Goal: Task Accomplishment & Management: Use online tool/utility

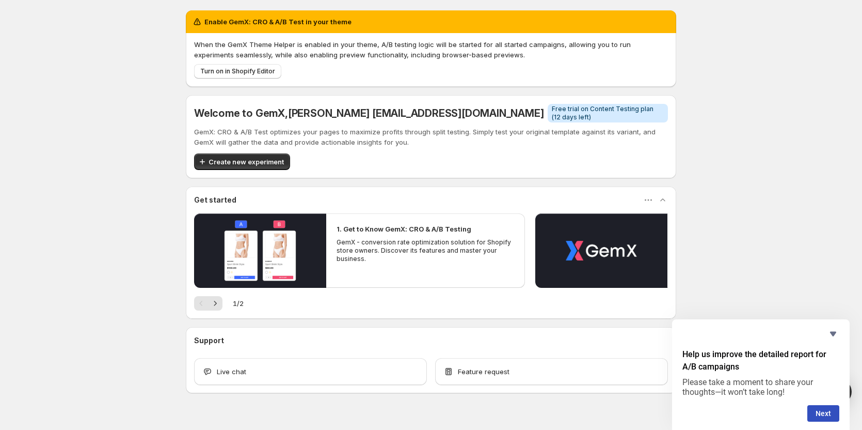
click at [740, 147] on div "Enable GemX: CRO & A/B Test in your theme When the GemX Theme Helper is enabled…" at bounding box center [431, 224] width 862 height 449
click at [232, 114] on h5 "Welcome to GemX , Joshua int.joshuaang@gmail.com" at bounding box center [368, 113] width 349 height 12
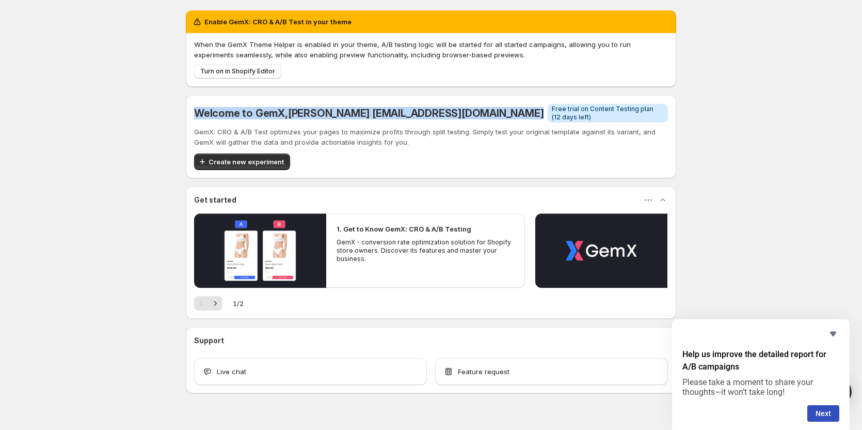
click at [232, 114] on h5 "Welcome to GemX , Joshua int.joshuaang@gmail.com" at bounding box center [368, 113] width 349 height 12
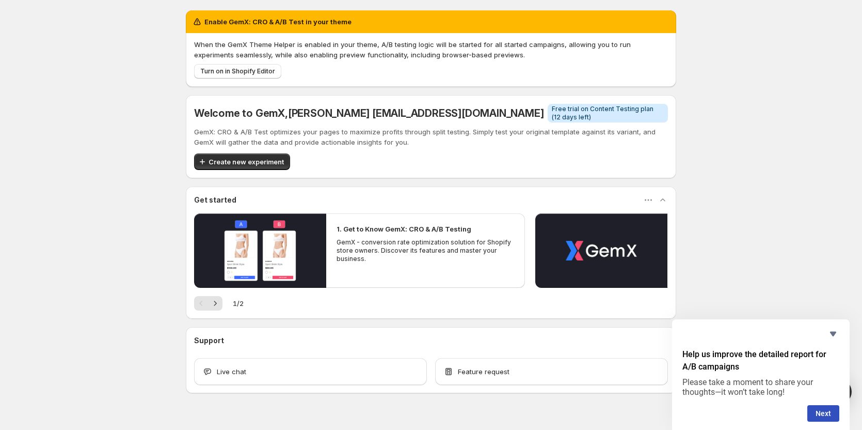
click at [296, 126] on p "GemX: CRO & A/B Test optimizes your pages to maximize profits through split tes…" at bounding box center [431, 136] width 474 height 21
click at [265, 75] on span "Turn on in Shopify Editor" at bounding box center [237, 71] width 75 height 8
click at [242, 69] on span "Turn on in Shopify Editor" at bounding box center [237, 71] width 75 height 8
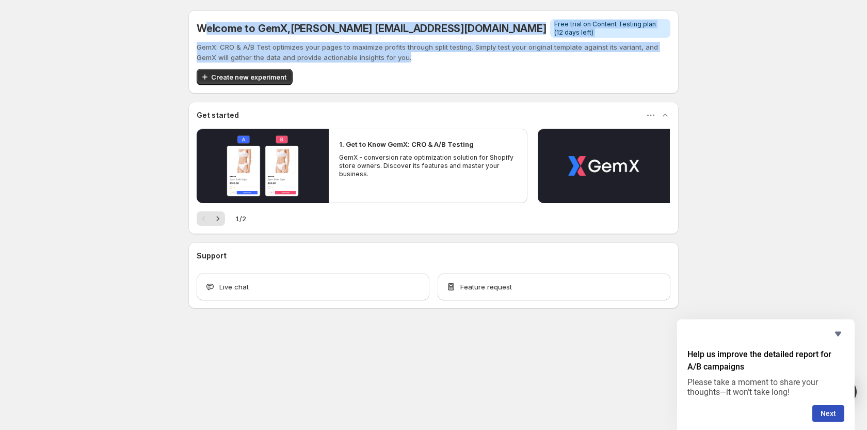
drag, startPoint x: 209, startPoint y: 28, endPoint x: 422, endPoint y: 55, distance: 214.8
click at [422, 55] on div "Welcome to GemX , Joshua int.joshuaang@gmail.com Info Free trial on Content Tes…" at bounding box center [434, 52] width 474 height 67
click at [422, 55] on p "GemX: CRO & A/B Test optimizes your pages to maximize profits through split tes…" at bounding box center [434, 52] width 474 height 21
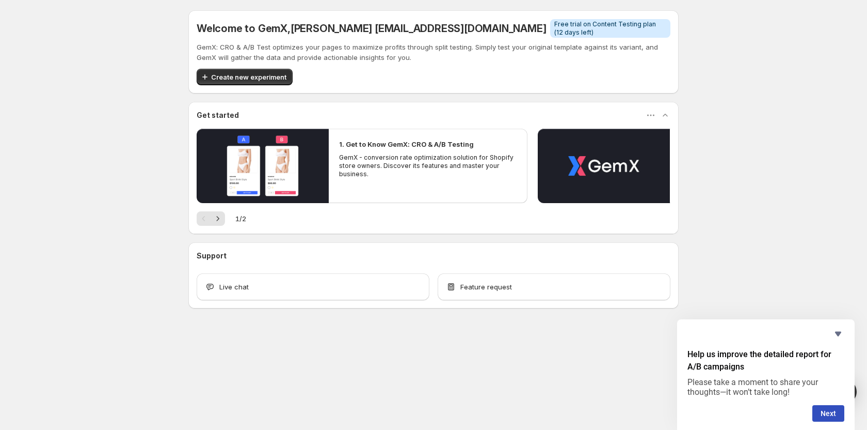
click at [422, 55] on p "GemX: CRO & A/B Test optimizes your pages to maximize profits through split tes…" at bounding box center [434, 52] width 474 height 21
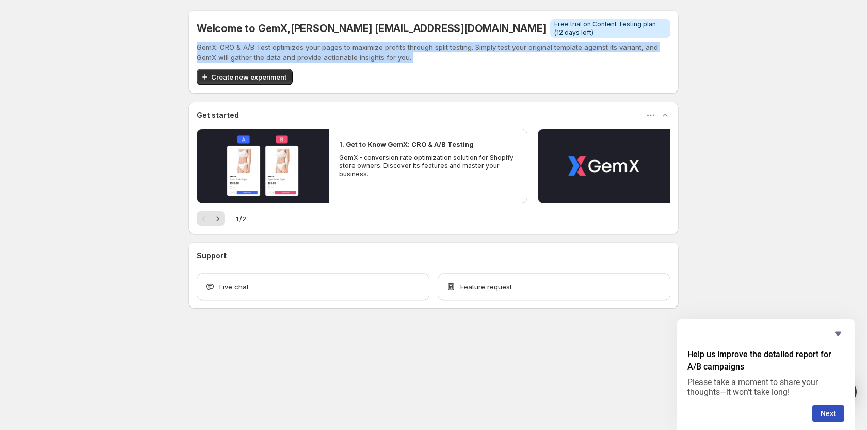
click at [422, 55] on p "GemX: CRO & A/B Test optimizes your pages to maximize profits through split tes…" at bounding box center [434, 52] width 474 height 21
click at [467, 55] on p "GemX: CRO & A/B Test optimizes your pages to maximize profits through split tes…" at bounding box center [434, 52] width 474 height 21
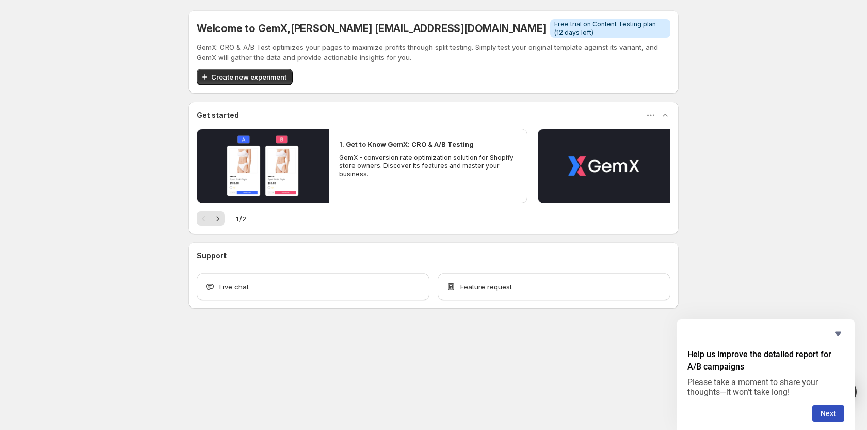
click at [411, 26] on span ", Joshua int.joshuaang@gmail.com" at bounding box center [417, 28] width 259 height 12
click at [414, 27] on span ", Joshua int.joshuaang@gmail.com" at bounding box center [417, 28] width 259 height 12
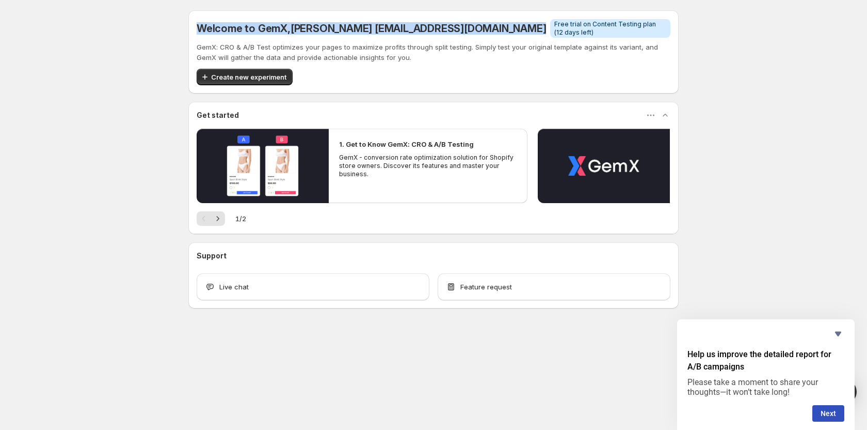
click at [414, 27] on span ", Joshua int.joshuaang@gmail.com" at bounding box center [417, 28] width 259 height 12
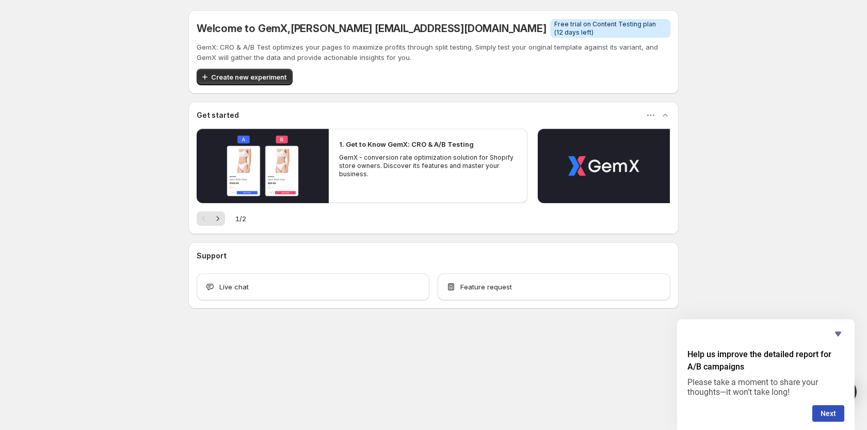
click at [431, 58] on div "GemX: CRO & A/B Test optimizes your pages to maximize profits through split tes…" at bounding box center [434, 63] width 474 height 43
click at [433, 46] on p "GemX: CRO & A/B Test optimizes your pages to maximize profits through split tes…" at bounding box center [434, 52] width 474 height 21
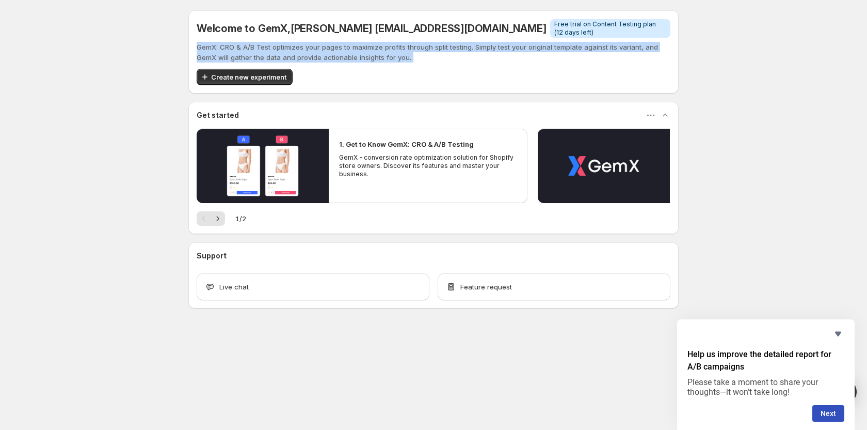
click at [433, 46] on p "GemX: CRO & A/B Test optimizes your pages to maximize profits through split tes…" at bounding box center [434, 52] width 474 height 21
click at [445, 54] on p "GemX: CRO & A/B Test optimizes your pages to maximize profits through split tes…" at bounding box center [434, 52] width 474 height 21
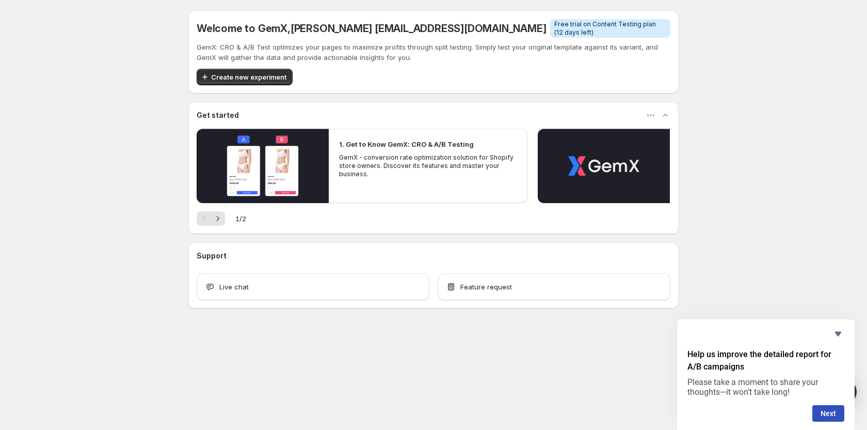
click at [554, 26] on span "Free trial on Content Testing plan (12 days left)" at bounding box center [610, 28] width 112 height 17
click at [516, 55] on p "GemX: CRO & A/B Test optimizes your pages to maximize profits through split tes…" at bounding box center [434, 52] width 474 height 21
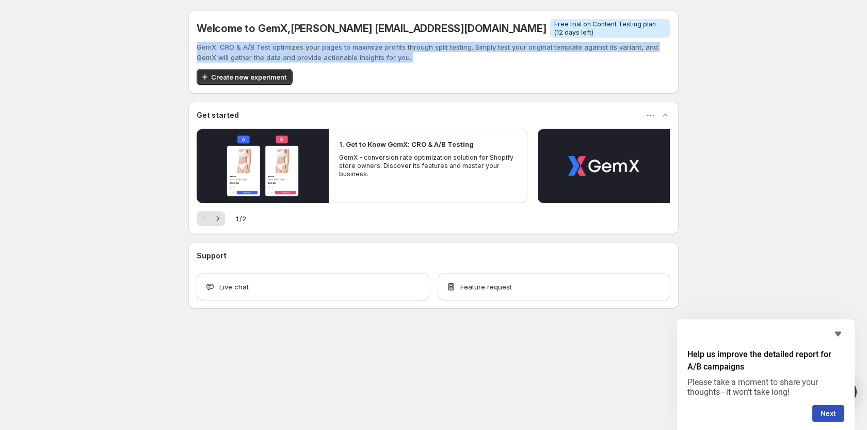
click at [516, 55] on p "GemX: CRO & A/B Test optimizes your pages to maximize profits through split tes…" at bounding box center [434, 52] width 474 height 21
click at [520, 56] on div "GemX: CRO & A/B Test optimizes your pages to maximize profits through split tes…" at bounding box center [434, 63] width 474 height 43
click at [525, 59] on div "GemX: CRO & A/B Test optimizes your pages to maximize profits through split tes…" at bounding box center [434, 63] width 474 height 43
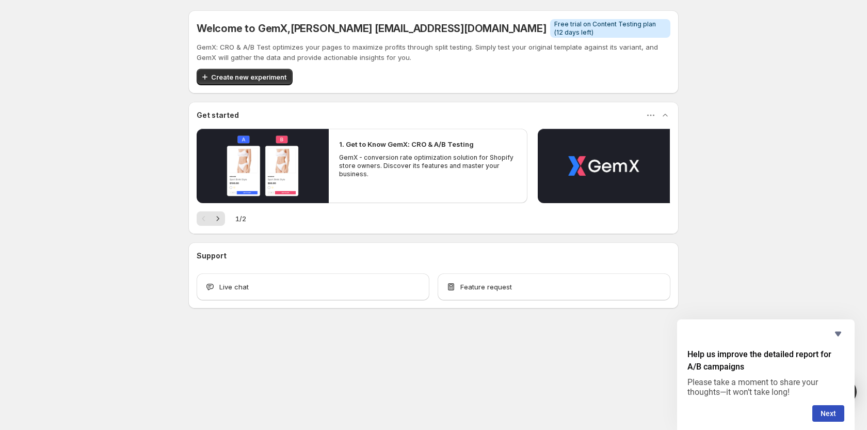
click at [739, 106] on div "Welcome to GemX , Joshua int.joshuaang@gmail.com Info Free trial on Content Tes…" at bounding box center [433, 182] width 867 height 364
click at [254, 72] on span "Create new experiment" at bounding box center [248, 77] width 75 height 10
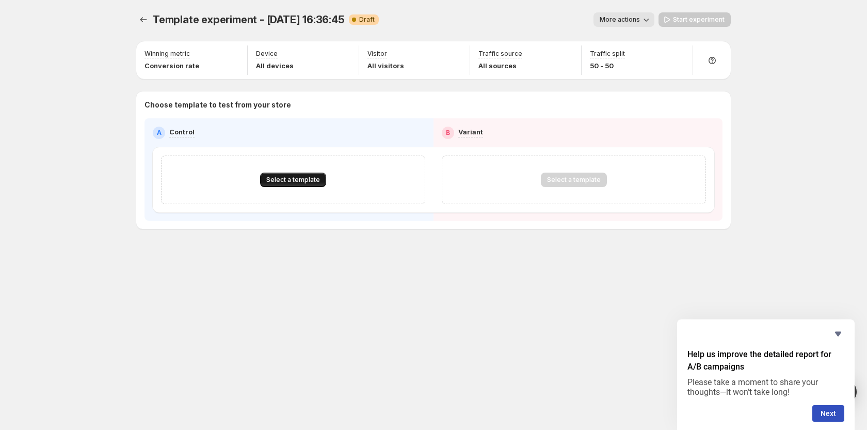
click at [292, 182] on span "Select a template" at bounding box center [293, 180] width 54 height 8
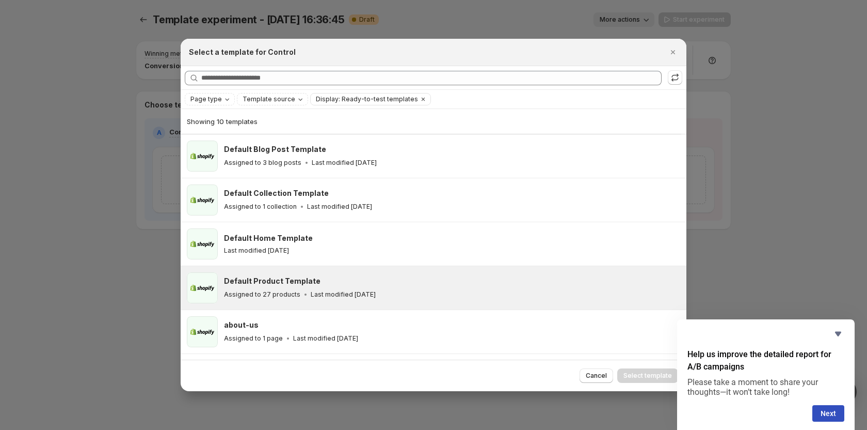
click at [335, 299] on div "Assigned to 27 products Last modified 7 days ago" at bounding box center [450, 294] width 453 height 10
click at [654, 373] on span "Select template" at bounding box center [648, 375] width 49 height 8
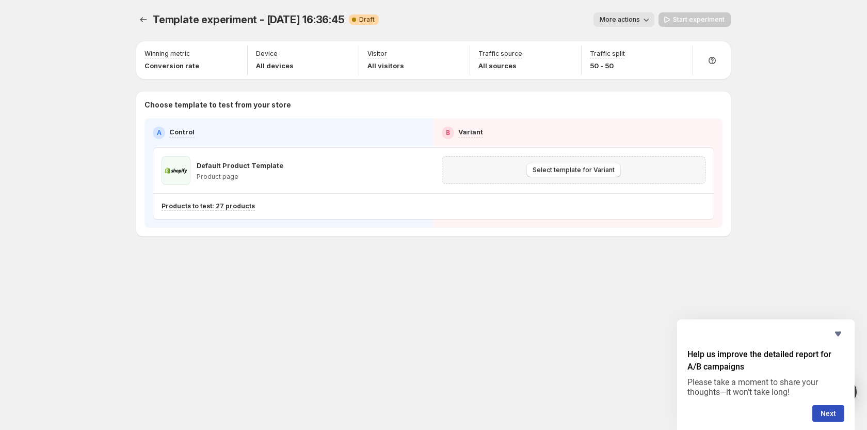
click at [523, 168] on div "Select template for Variant" at bounding box center [574, 170] width 250 height 14
click at [558, 169] on span "Select template for Variant" at bounding box center [574, 170] width 82 height 8
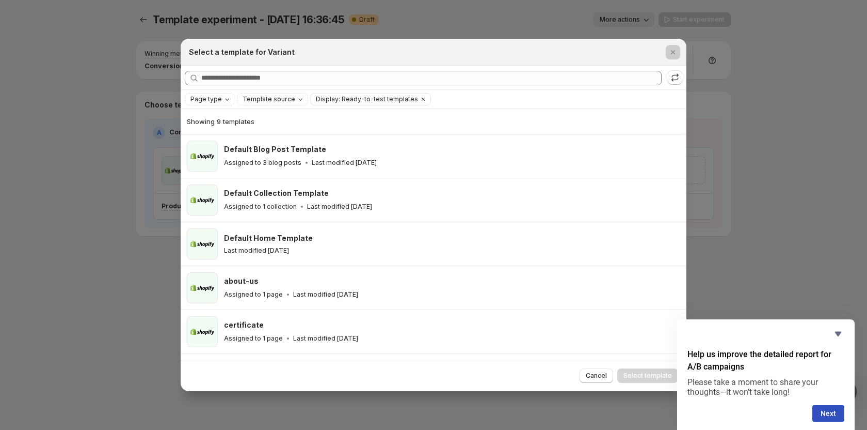
click at [766, 202] on div at bounding box center [433, 215] width 867 height 430
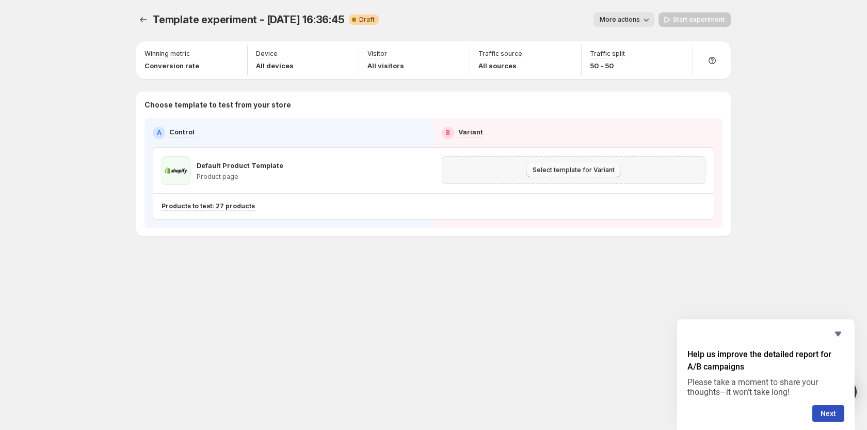
click at [565, 172] on span "Select template for Variant" at bounding box center [574, 170] width 82 height 8
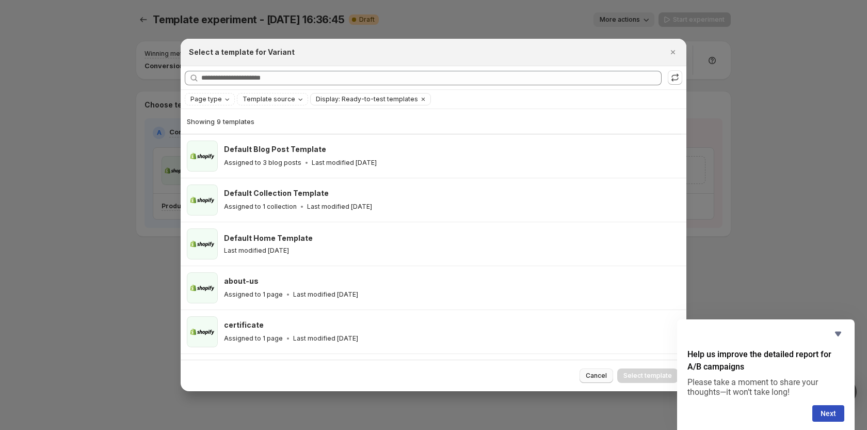
click at [595, 379] on span "Cancel" at bounding box center [596, 375] width 21 height 8
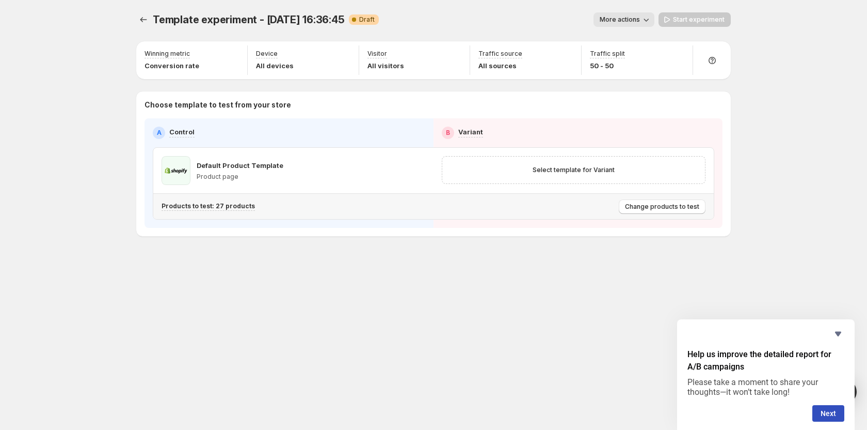
click at [233, 204] on p "Products to test: 27 products" at bounding box center [208, 206] width 93 height 8
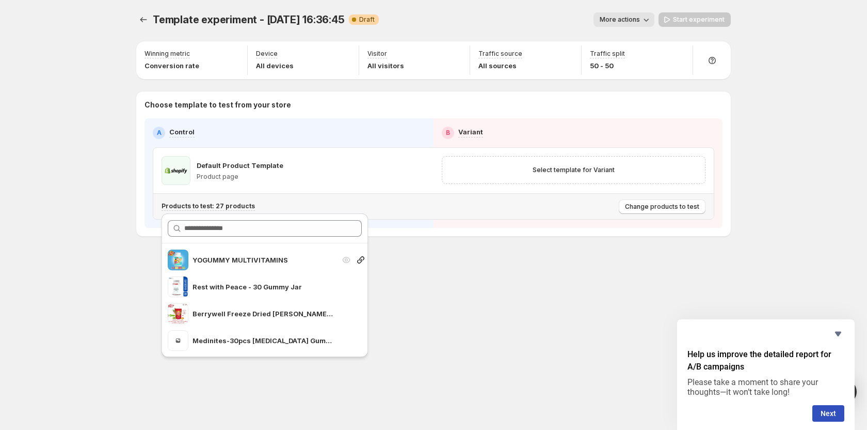
click at [231, 257] on p "YOGUMMY MULTIVITAMINS" at bounding box center [264, 260] width 142 height 10
click at [570, 299] on div "Template experiment - Aug 26, 16:36:45. This page is ready Template experiment …" at bounding box center [433, 215] width 619 height 430
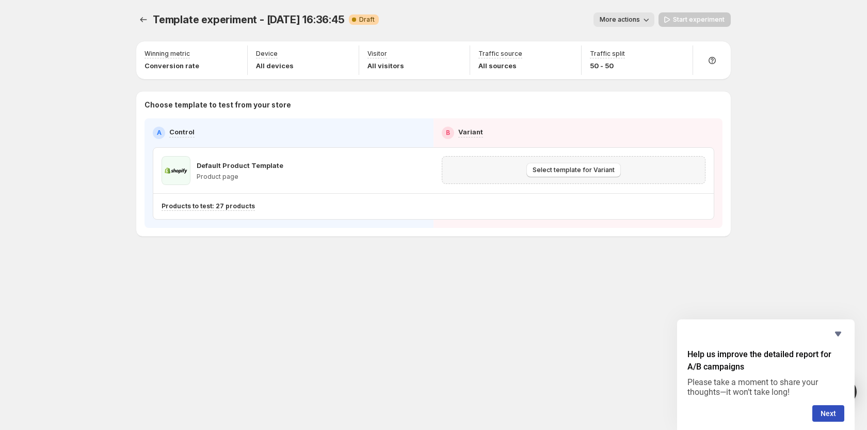
click at [597, 161] on div "Select template for Variant" at bounding box center [574, 170] width 264 height 28
click at [589, 168] on span "Select template for Variant" at bounding box center [574, 170] width 82 height 8
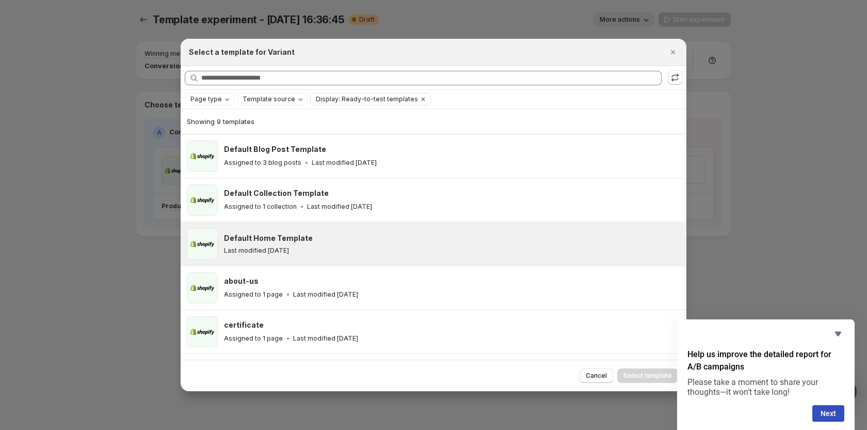
click at [405, 230] on div "Default Home Template Last modified 7 days ago" at bounding box center [452, 243] width 456 height 31
click at [646, 373] on span "Select template" at bounding box center [648, 375] width 49 height 8
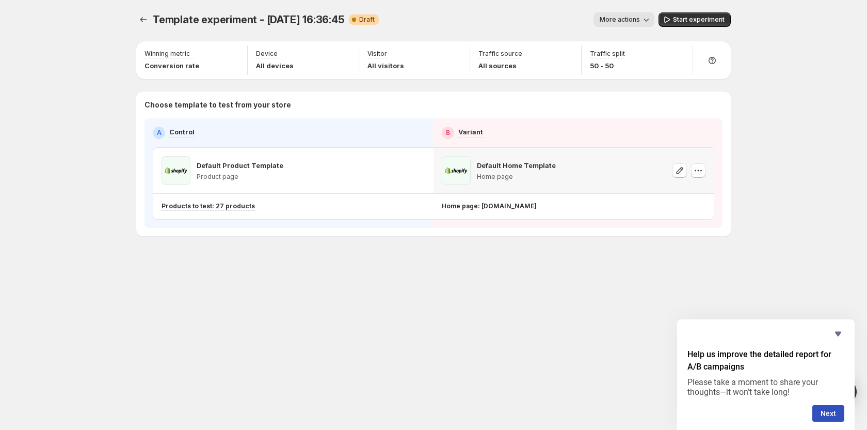
click at [706, 171] on div "Default Home Template Home page" at bounding box center [574, 170] width 280 height 45
click at [697, 169] on icon "button" at bounding box center [698, 170] width 10 height 10
click at [696, 233] on span "Remove template" at bounding box center [701, 236] width 56 height 8
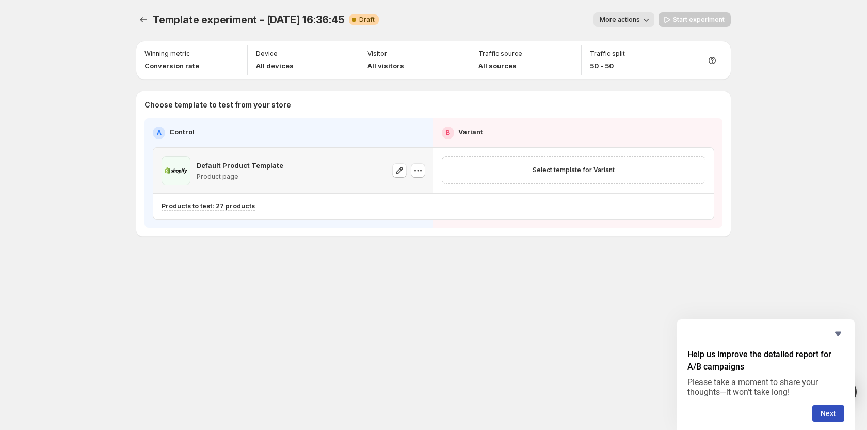
click at [314, 171] on div "Default Product Template Product page" at bounding box center [294, 170] width 264 height 29
click at [420, 168] on icon "button" at bounding box center [418, 170] width 10 height 10
click at [538, 170] on span "Select template for Variant" at bounding box center [574, 170] width 82 height 8
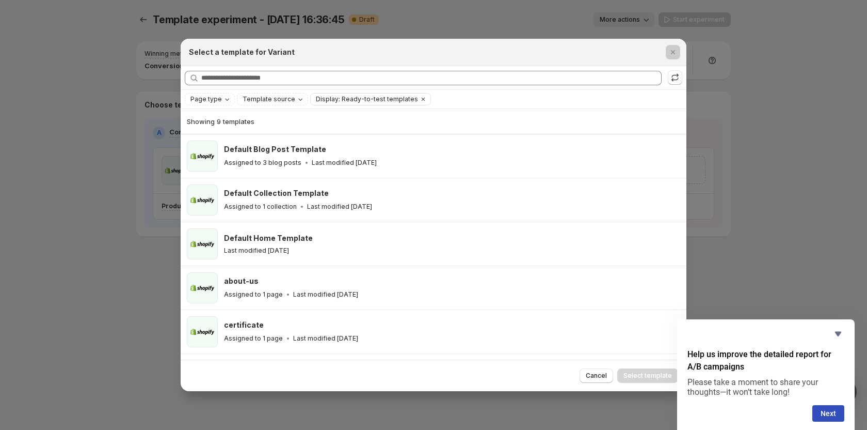
click at [64, 306] on div at bounding box center [433, 215] width 867 height 430
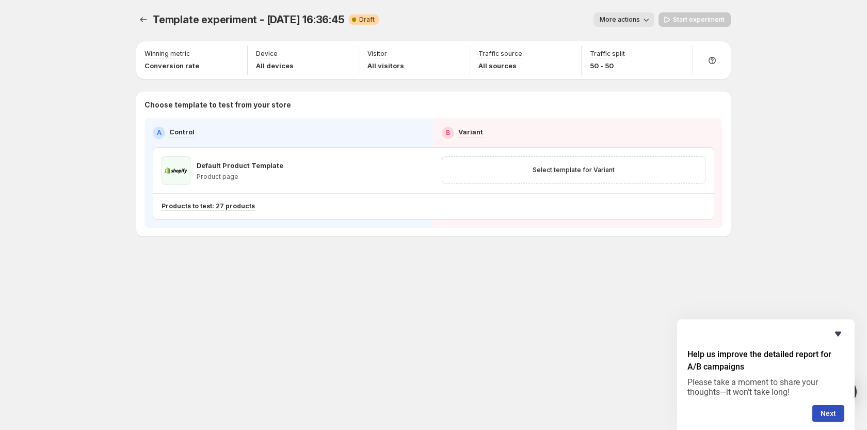
click at [840, 332] on icon "Hide survey" at bounding box center [838, 333] width 6 height 5
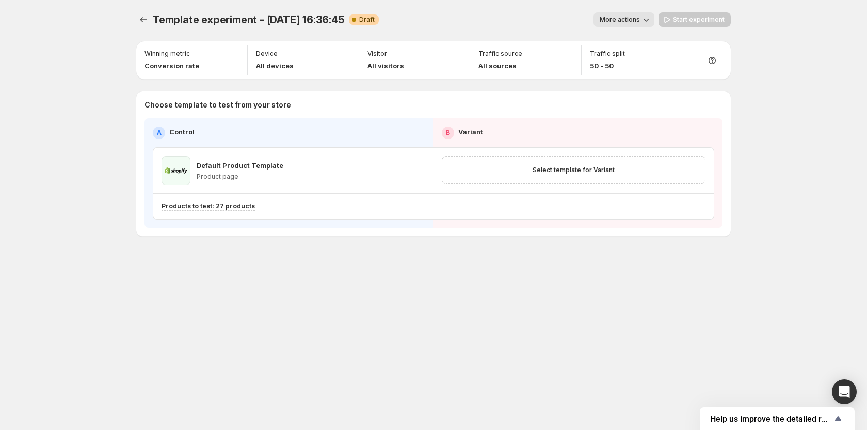
click at [630, 19] on span "More actions" at bounding box center [620, 19] width 40 height 8
click at [598, 302] on div "Template experiment - Aug 26, 16:36:45. This page is ready Template experiment …" at bounding box center [433, 215] width 619 height 430
click at [584, 173] on span "Select template for Variant" at bounding box center [574, 170] width 82 height 8
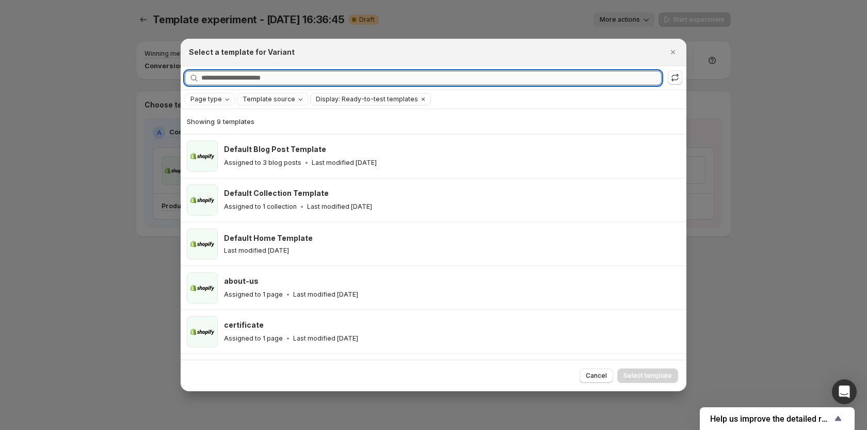
click at [315, 75] on input "Searching all templates" at bounding box center [431, 78] width 460 height 14
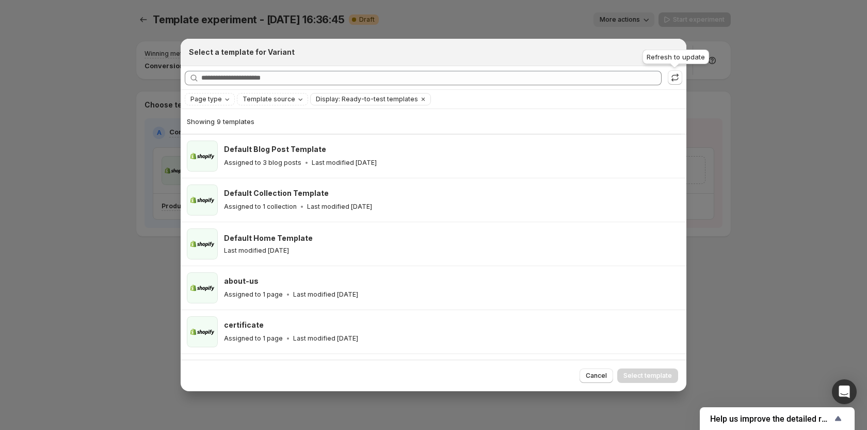
click at [673, 54] on div "Refresh to update" at bounding box center [676, 58] width 71 height 23
click at [673, 55] on icon "Close" at bounding box center [673, 52] width 10 height 10
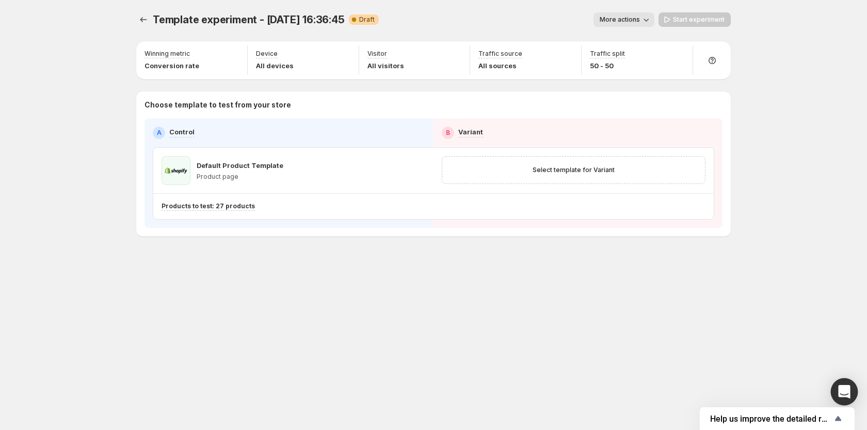
click at [847, 396] on icon "Open Intercom Messenger" at bounding box center [844, 391] width 13 height 13
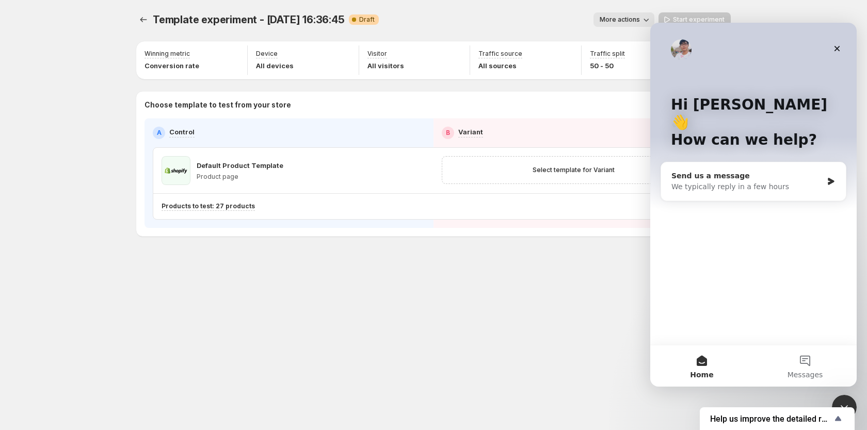
click at [749, 170] on div "Send us a message" at bounding box center [747, 175] width 151 height 11
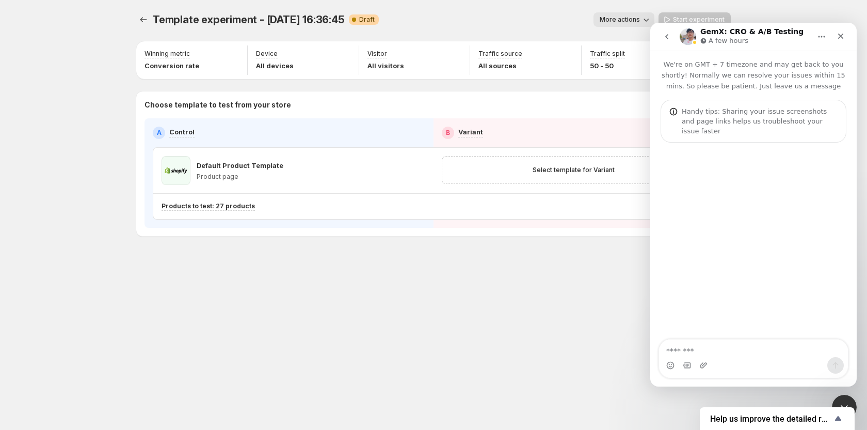
click at [663, 35] on icon "go back" at bounding box center [667, 37] width 8 height 8
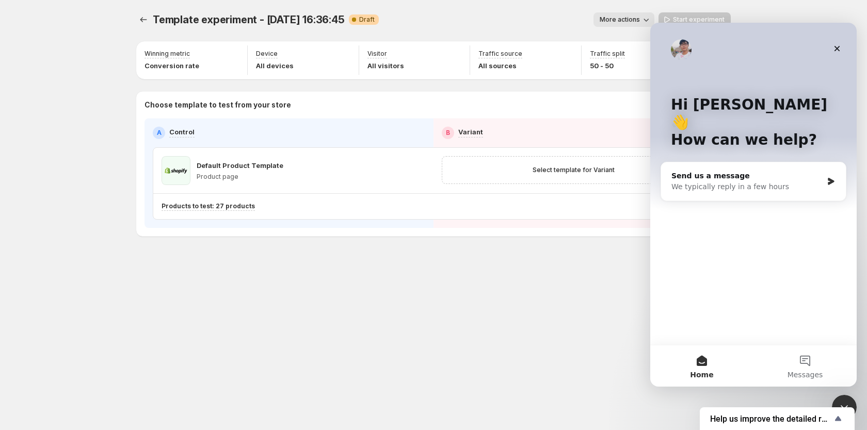
click at [513, 295] on div "Template experiment - Aug 26, 16:36:45. This page is ready Template experiment …" at bounding box center [433, 215] width 619 height 430
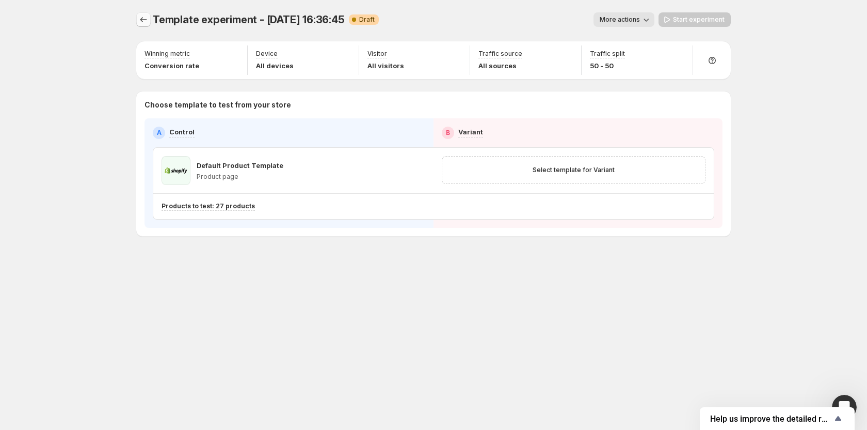
click at [143, 22] on icon "Experiments" at bounding box center [143, 19] width 10 height 10
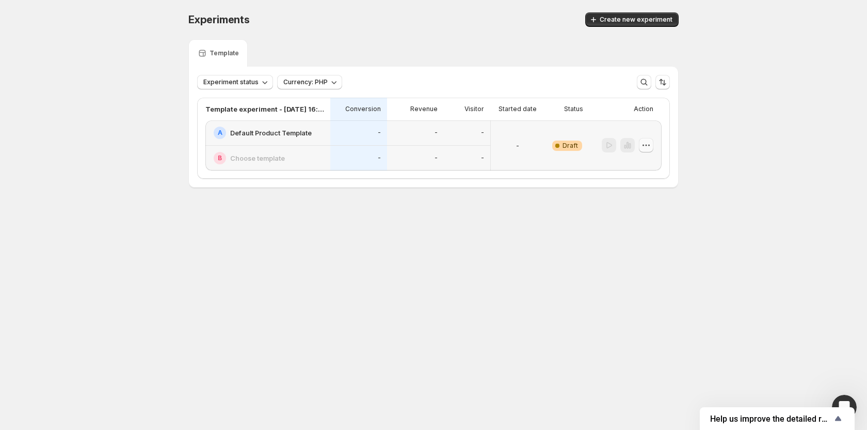
click at [650, 146] on icon "button" at bounding box center [646, 145] width 10 height 10
click at [635, 216] on span "Delete" at bounding box center [638, 219] width 21 height 8
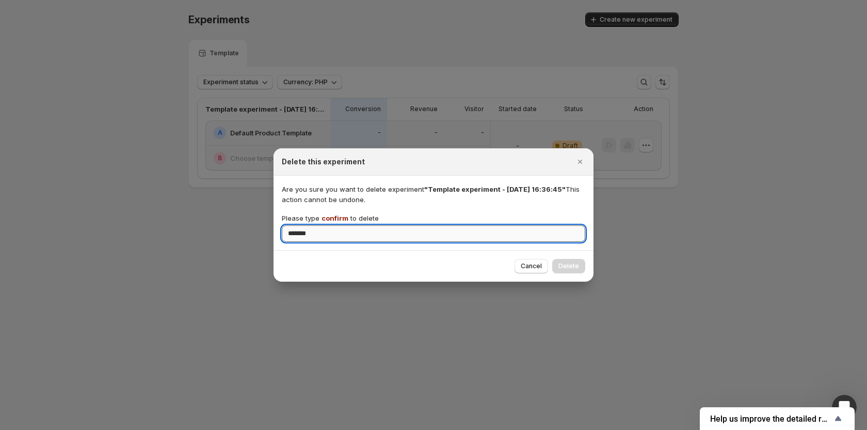
type input "*******"
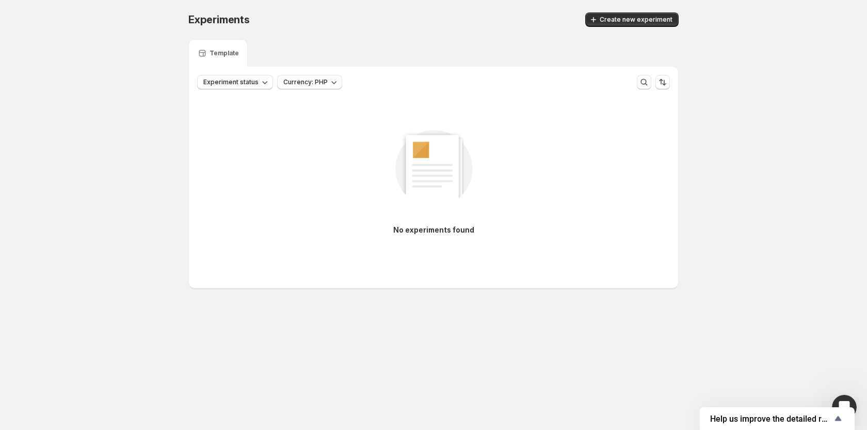
click at [610, 11] on div "Experiments. This page is ready Experiments Create new experiment" at bounding box center [433, 19] width 490 height 39
click at [615, 16] on span "Create new experiment" at bounding box center [636, 19] width 73 height 8
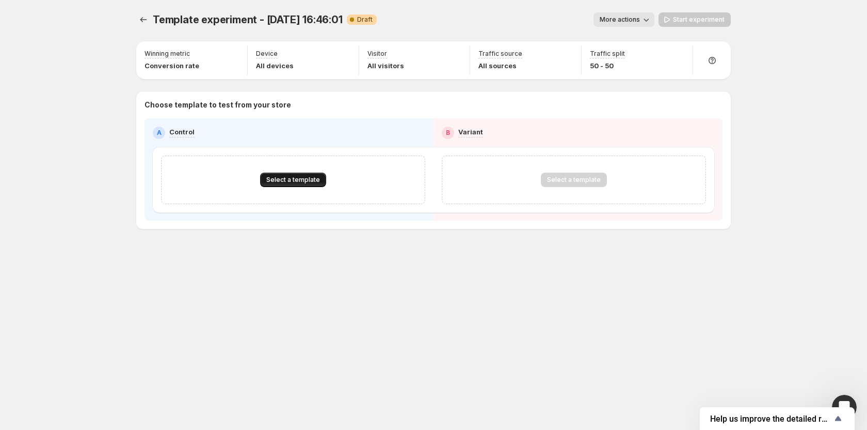
click at [302, 179] on span "Select a template" at bounding box center [293, 180] width 54 height 8
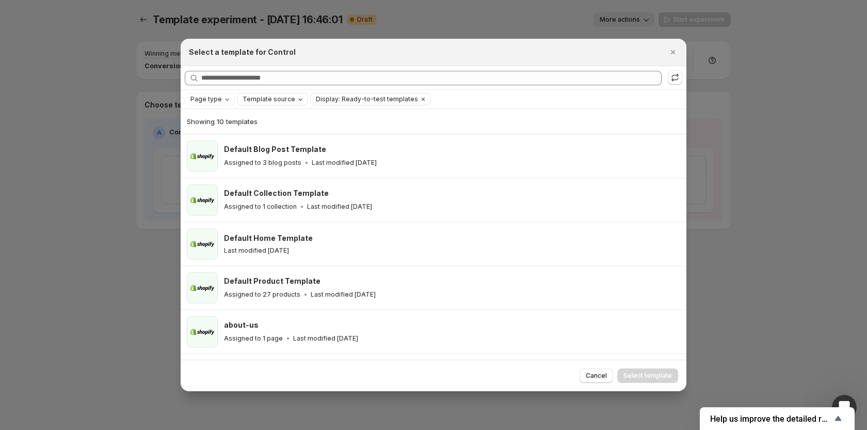
click at [284, 102] on span "Template source" at bounding box center [269, 99] width 53 height 8
click at [268, 134] on span "GemPages" at bounding box center [272, 131] width 35 height 8
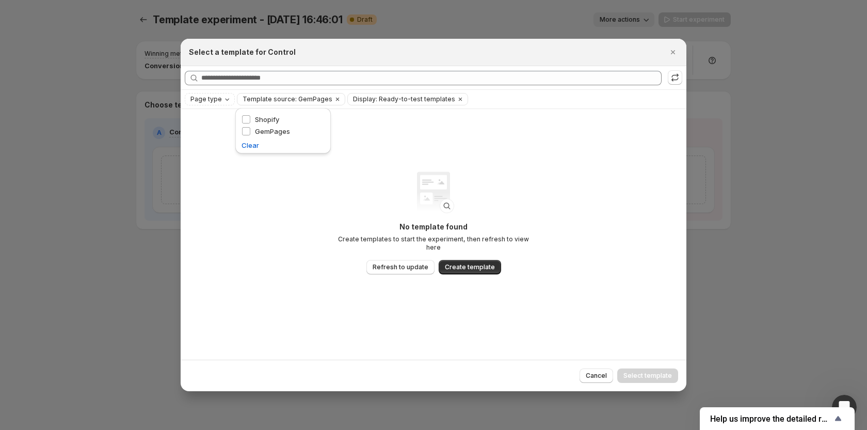
click at [429, 293] on div "No template found Create templates to start the experiment, then refresh to vie…" at bounding box center [433, 234] width 206 height 146
click at [410, 252] on div "No template found Create templates to start the experiment, then refresh to vie…" at bounding box center [433, 240] width 206 height 38
click at [409, 263] on span "Refresh to update" at bounding box center [401, 267] width 56 height 8
click at [459, 100] on icon "Clear" at bounding box center [460, 99] width 3 height 3
click at [418, 263] on span "Refresh to update" at bounding box center [401, 267] width 56 height 8
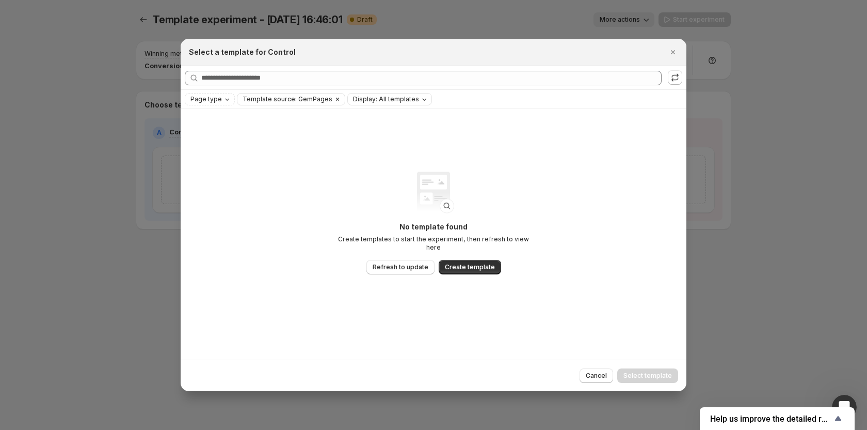
click at [320, 102] on span "Template source: GemPages" at bounding box center [288, 99] width 90 height 8
click at [307, 209] on div "No template found Create templates to start the experiment, then refresh to vie…" at bounding box center [434, 234] width 506 height 250
click at [674, 54] on icon "Close" at bounding box center [673, 52] width 10 height 10
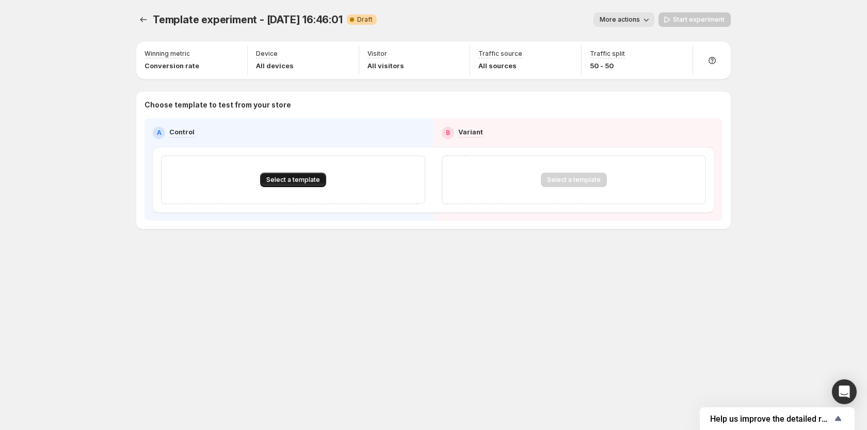
click at [294, 176] on button "Select a template" at bounding box center [293, 179] width 66 height 14
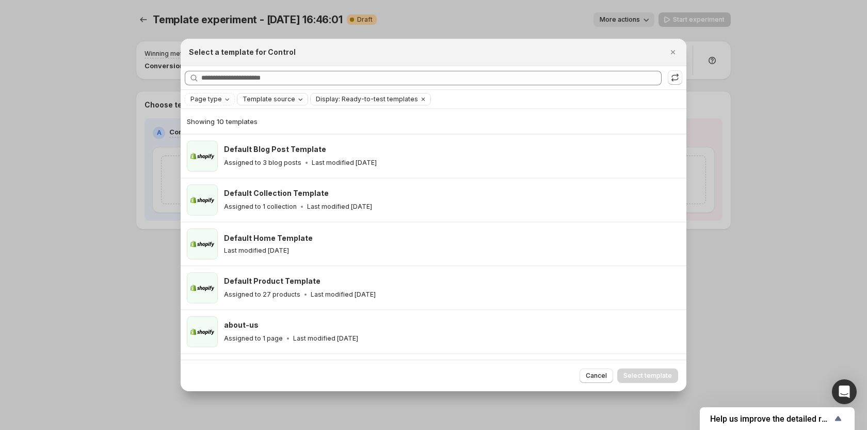
click at [287, 100] on span "Template source" at bounding box center [269, 99] width 53 height 8
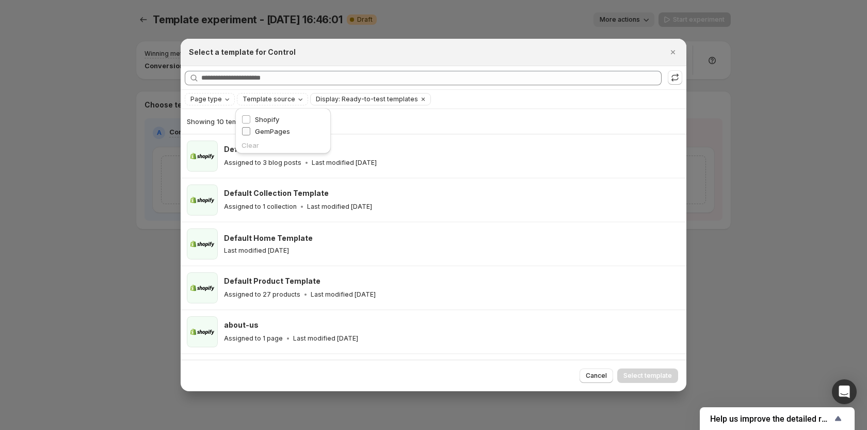
click at [283, 132] on span "GemPages" at bounding box center [272, 131] width 35 height 8
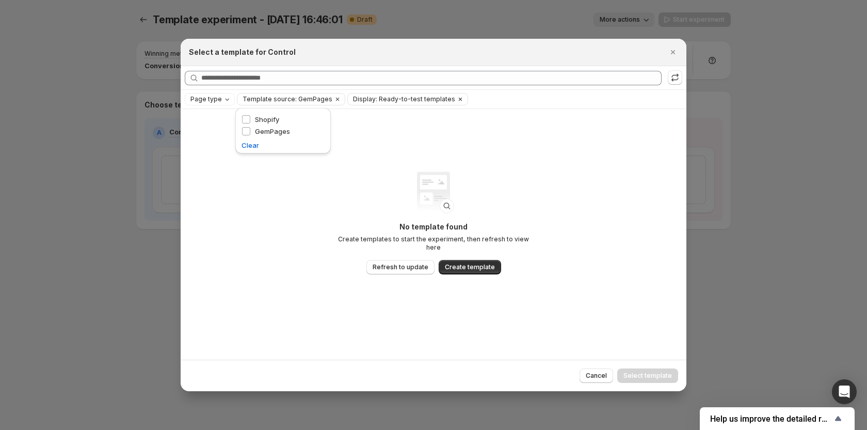
click at [459, 99] on icon "Clear" at bounding box center [460, 99] width 3 height 3
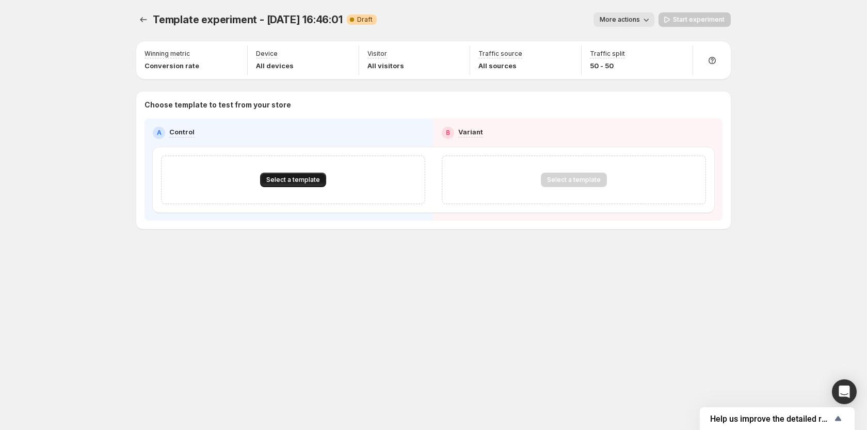
click at [276, 180] on span "Select a template" at bounding box center [293, 180] width 54 height 8
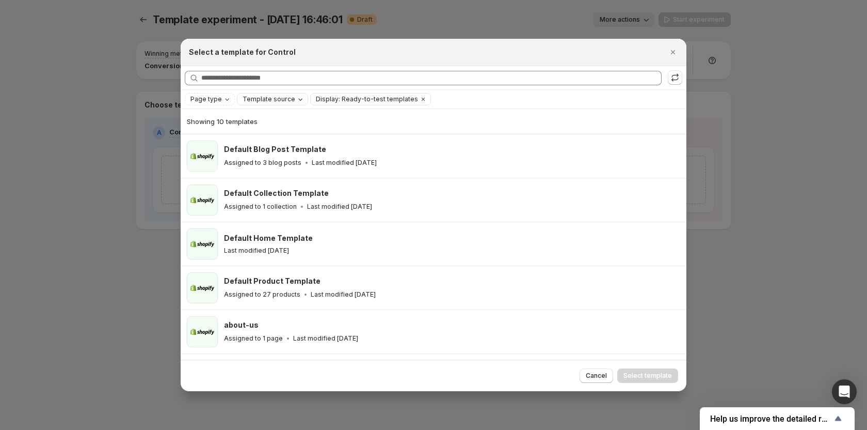
click at [260, 97] on span "Template source" at bounding box center [269, 99] width 53 height 8
click at [274, 130] on span "GemPages" at bounding box center [272, 131] width 35 height 8
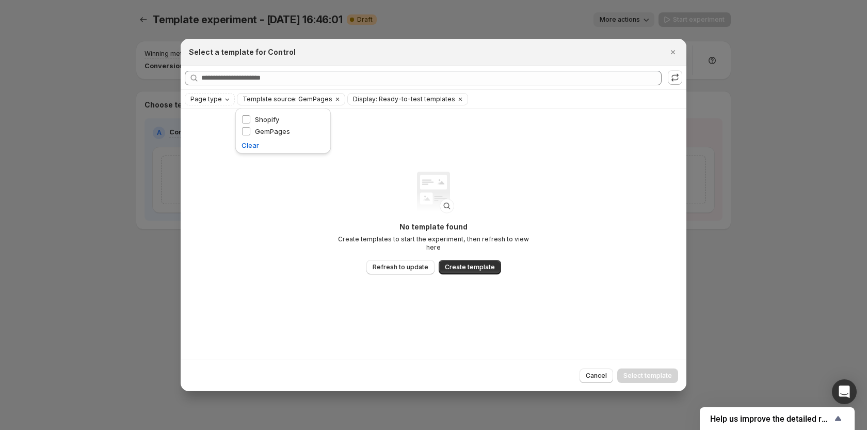
click at [415, 130] on div "No template found Create templates to start the experiment, then refresh to vie…" at bounding box center [434, 234] width 506 height 250
click at [388, 105] on div "Display: Ready-to-test templates" at bounding box center [407, 99] width 121 height 12
click at [456, 99] on icon "Clear" at bounding box center [460, 99] width 8 height 8
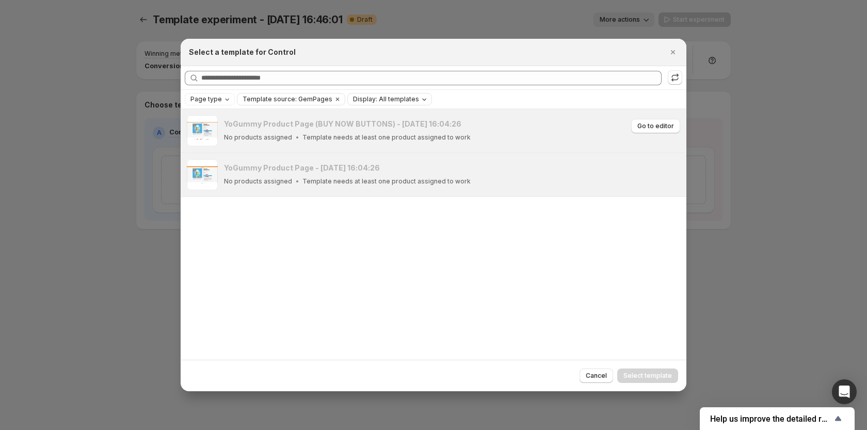
click at [382, 125] on h3 "YoGummy Product Page (BUY NOW BUTTONS) - [DATE] 16:04:26" at bounding box center [342, 124] width 237 height 10
click at [383, 125] on h3 "YoGummy Product Page (BUY NOW BUTTONS) - [DATE] 16:04:26" at bounding box center [342, 124] width 237 height 10
click at [454, 245] on div "YoGummy Product Page (BUY NOW BUTTONS) - Aug 19, 16:04:26 No products assigned …" at bounding box center [434, 234] width 506 height 250
click at [482, 234] on div "YoGummy Product Page (BUY NOW BUTTONS) - Aug 19, 16:04:26 No products assigned …" at bounding box center [434, 234] width 506 height 250
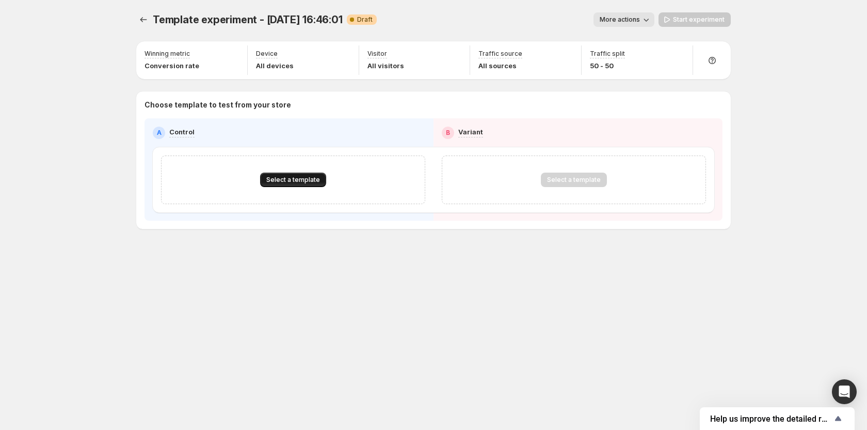
click at [311, 182] on span "Select a template" at bounding box center [293, 180] width 54 height 8
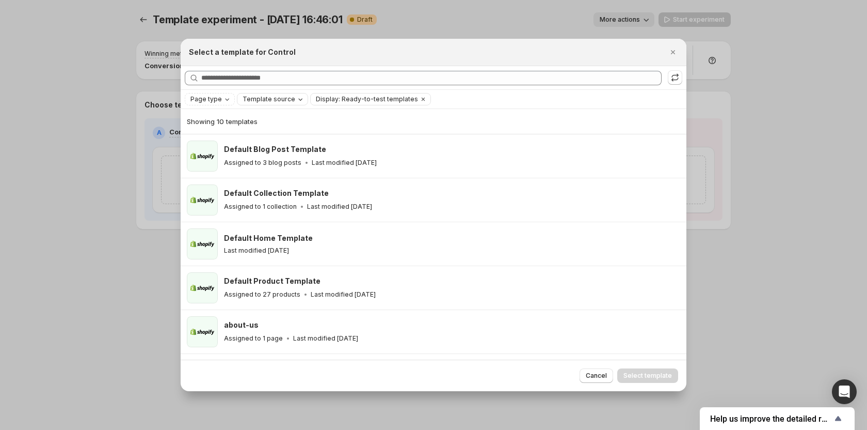
drag, startPoint x: 295, startPoint y: 100, endPoint x: 290, endPoint y: 102, distance: 5.8
click at [296, 99] on icon "Template source" at bounding box center [300, 99] width 8 height 8
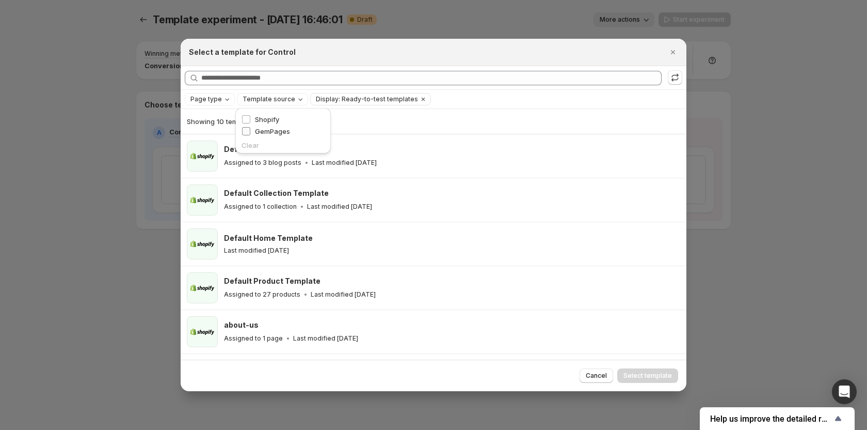
click at [285, 130] on span "GemPages" at bounding box center [272, 131] width 35 height 8
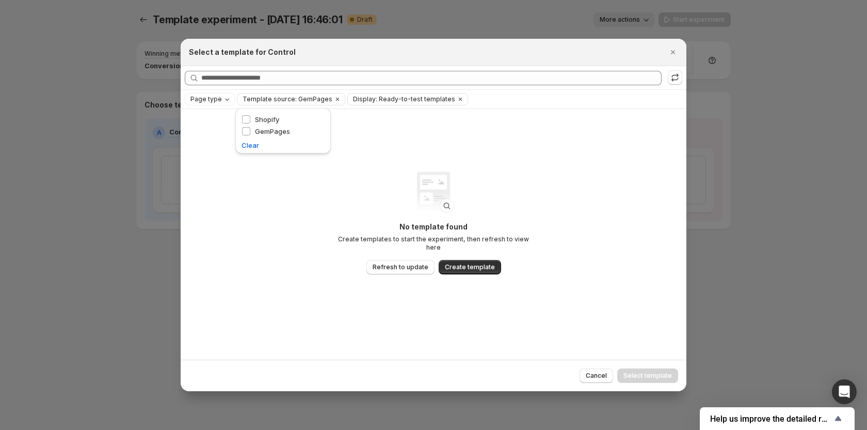
click at [468, 155] on div "No template found Create templates to start the experiment, then refresh to vie…" at bounding box center [434, 234] width 506 height 250
click at [456, 99] on icon "Clear" at bounding box center [460, 99] width 8 height 8
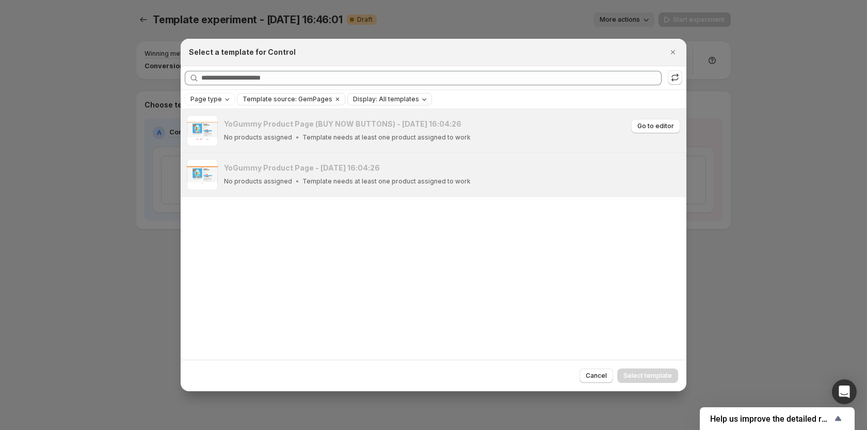
click at [329, 137] on p "Template needs at least one product assigned to work" at bounding box center [387, 137] width 168 height 8
click at [589, 187] on div "YoGummy Product Page - Aug 19, 16:04:26 No products assigned Template needs at …" at bounding box center [452, 174] width 456 height 31
click at [651, 168] on span "Go to editor" at bounding box center [656, 170] width 37 height 8
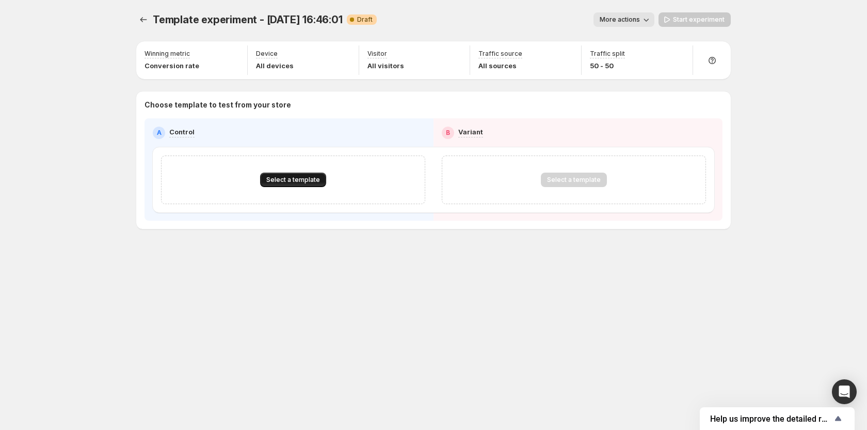
click at [312, 177] on span "Select a template" at bounding box center [293, 180] width 54 height 8
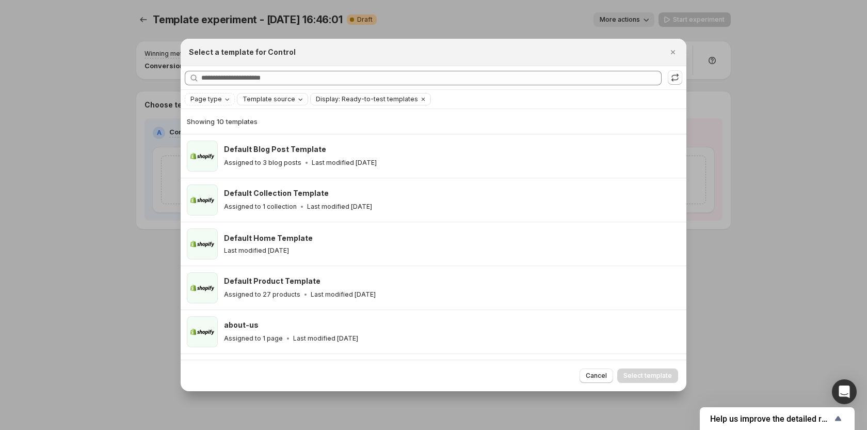
click at [290, 99] on div "Template source" at bounding box center [274, 99] width 64 height 10
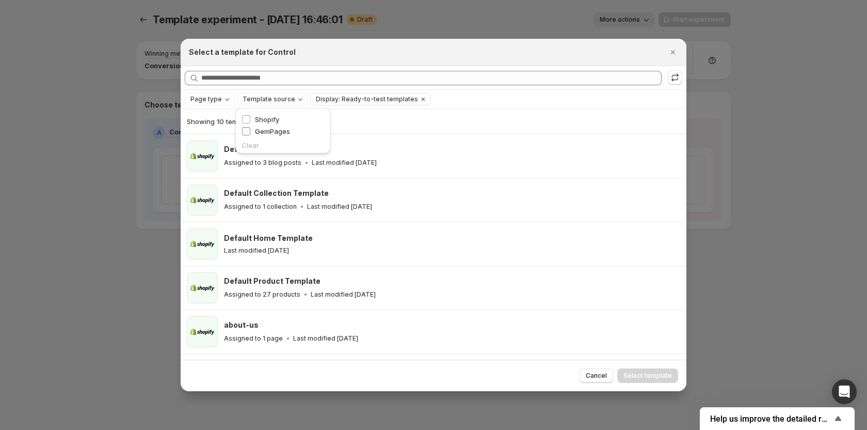
click at [284, 131] on span "GemPages" at bounding box center [272, 131] width 35 height 8
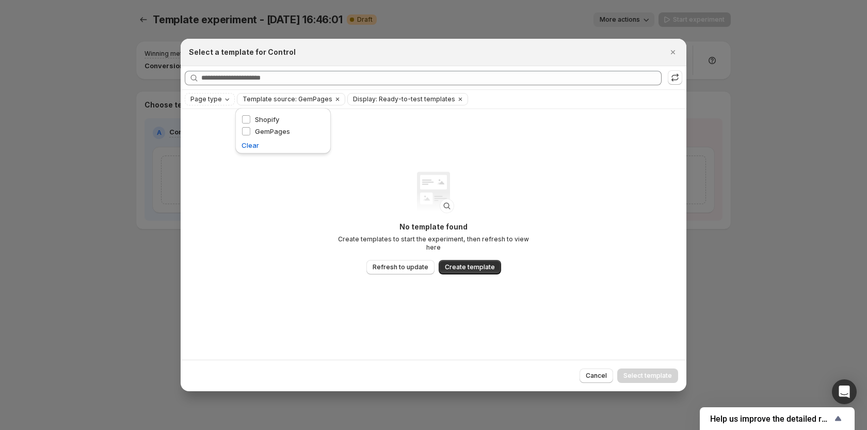
drag, startPoint x: 461, startPoint y: 138, endPoint x: 441, endPoint y: 107, distance: 36.9
click at [462, 133] on div "No template found Create templates to start the experiment, then refresh to vie…" at bounding box center [434, 234] width 506 height 250
click at [456, 98] on icon "Clear" at bounding box center [460, 99] width 8 height 8
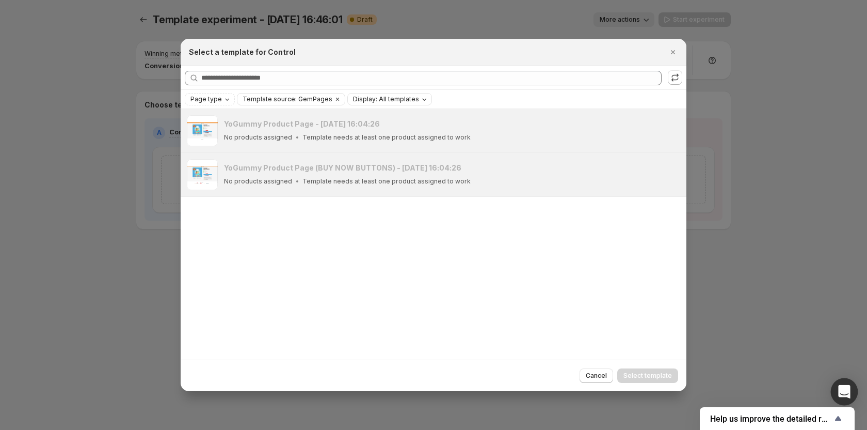
click at [842, 394] on icon "Open Intercom Messenger" at bounding box center [844, 391] width 13 height 13
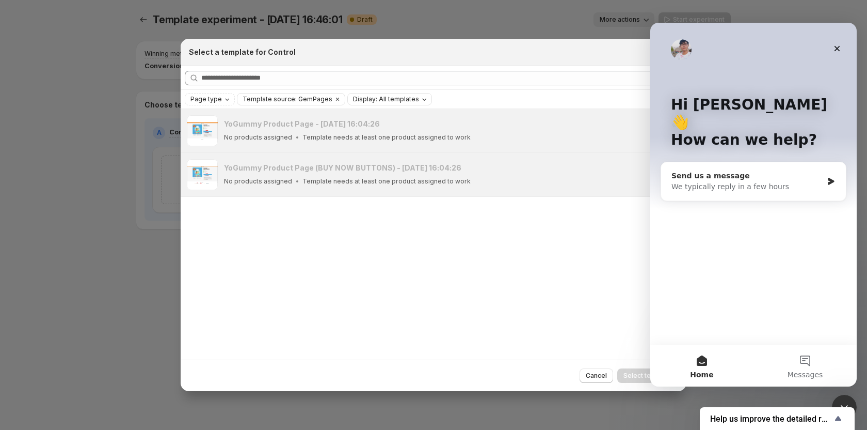
click at [760, 181] on div "We typically reply in a few hours" at bounding box center [747, 186] width 151 height 11
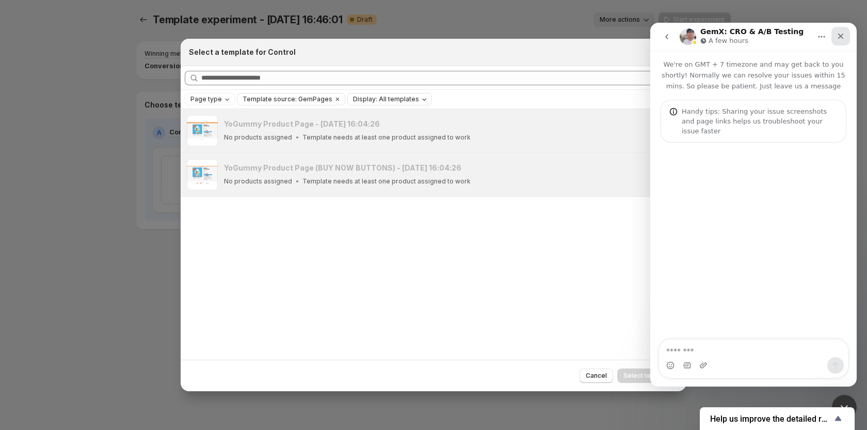
click at [842, 38] on icon "Close" at bounding box center [841, 36] width 8 height 8
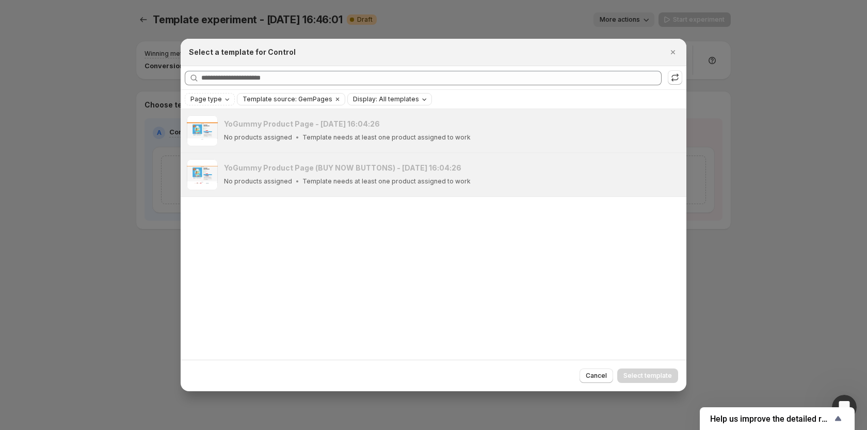
click at [682, 77] on div "Searching all templates" at bounding box center [434, 77] width 506 height 23
click at [676, 80] on icon ":re:" at bounding box center [675, 77] width 10 height 10
click at [414, 137] on div "Assigned to 1 product Last modified 6 minutes ago" at bounding box center [450, 137] width 453 height 10
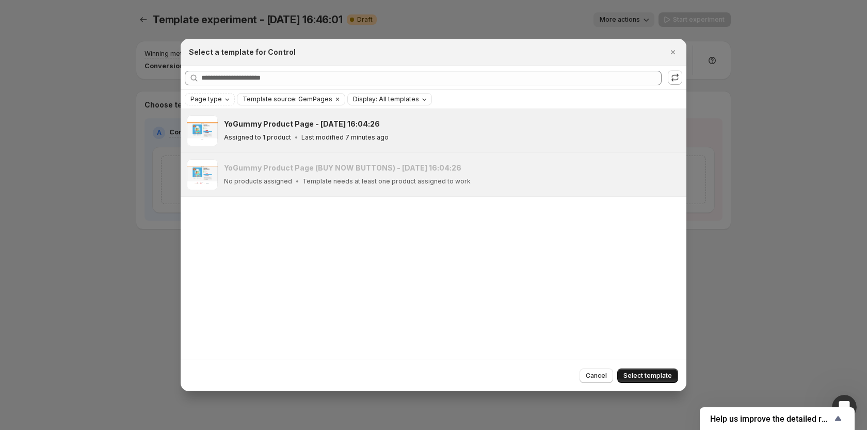
click at [646, 369] on button "Select template" at bounding box center [647, 375] width 61 height 14
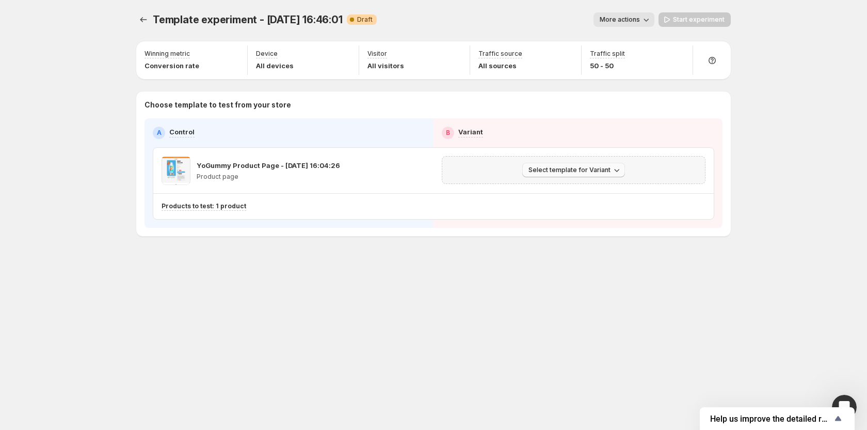
click at [575, 165] on button "Select template for Variant" at bounding box center [573, 170] width 103 height 14
click at [574, 255] on div "Template experiment - [DATE] 16:46:01. This page is ready Template experiment -…" at bounding box center [433, 146] width 619 height 292
click at [574, 170] on span "Select template for Variant" at bounding box center [570, 170] width 82 height 8
click at [572, 190] on span "Select an existing template" at bounding box center [566, 191] width 87 height 8
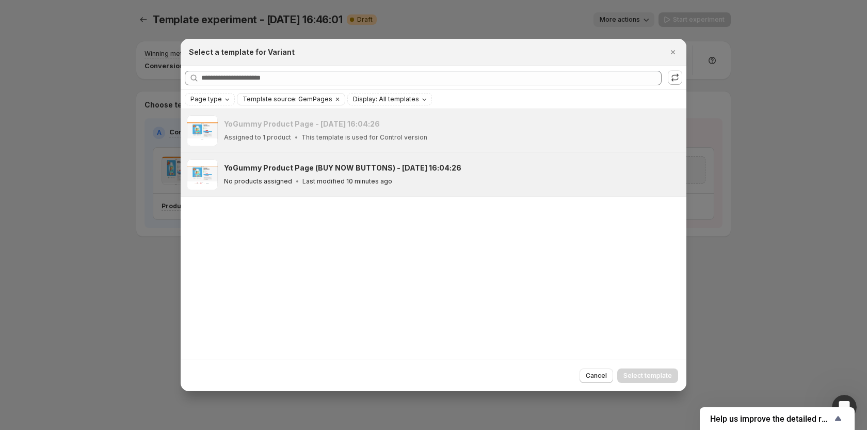
click at [384, 174] on div "YoGummy Product Page (BUY NOW BUTTONS) - [DATE] 16:04:26 No products assigned L…" at bounding box center [450, 175] width 453 height 24
click at [647, 375] on span "Select template" at bounding box center [648, 375] width 49 height 8
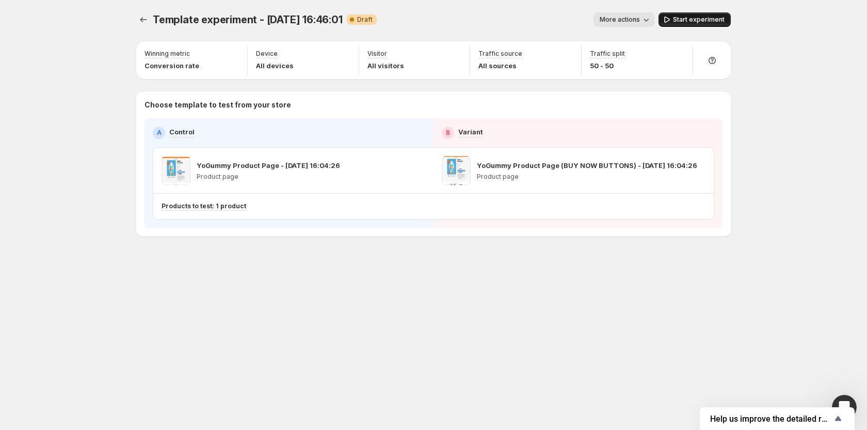
click at [697, 25] on button "Start experiment" at bounding box center [695, 19] width 72 height 14
click at [635, 26] on button "More actions" at bounding box center [619, 19] width 61 height 14
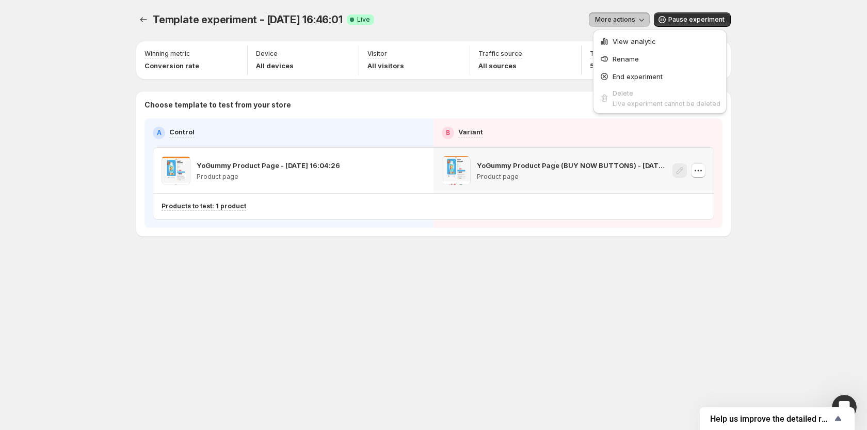
click at [557, 271] on div "Template experiment - [DATE] 16:46:01. This page is ready Template experiment -…" at bounding box center [433, 146] width 619 height 292
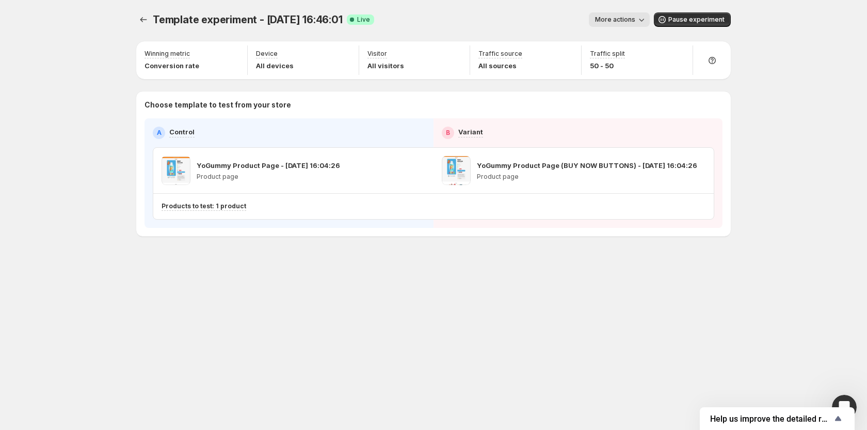
click at [629, 23] on span "More actions" at bounding box center [615, 19] width 40 height 8
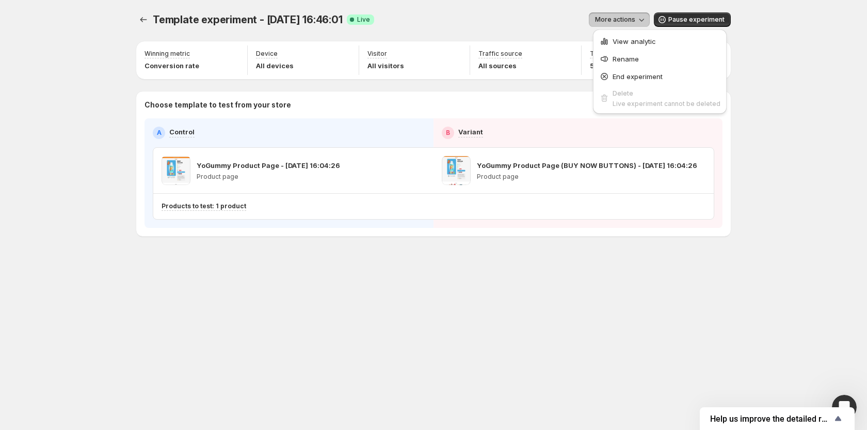
click at [845, 192] on div "Template experiment - [DATE] 16:46:01. This page is ready Template experiment -…" at bounding box center [433, 215] width 867 height 430
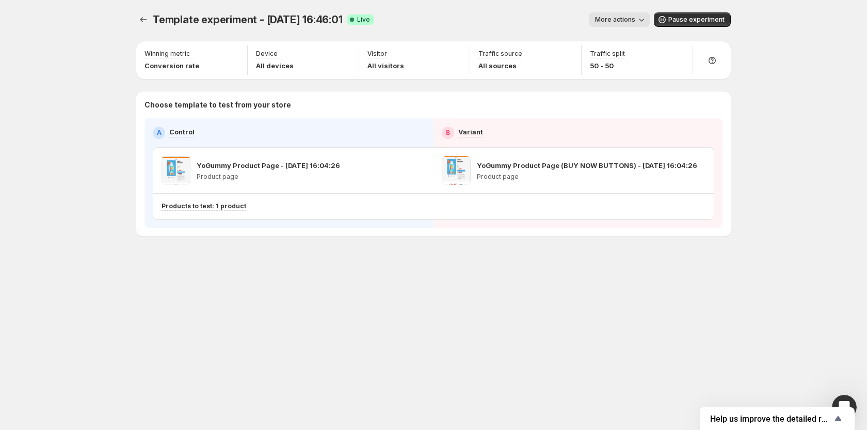
click at [623, 19] on span "More actions" at bounding box center [615, 19] width 40 height 8
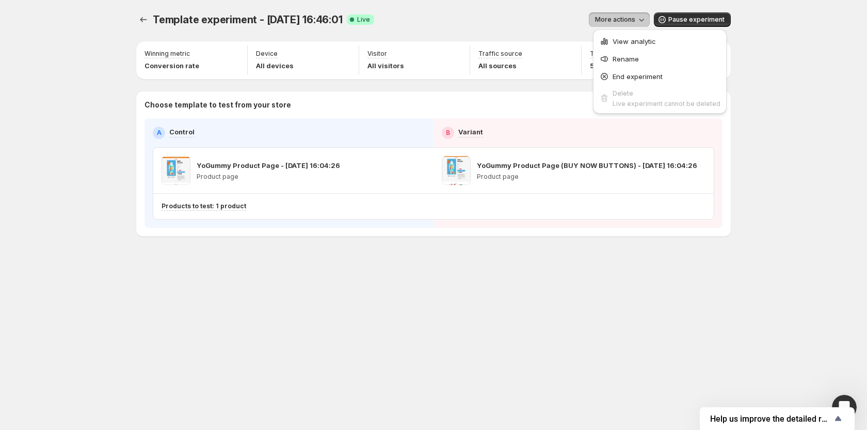
click at [797, 254] on div "Template experiment - [DATE] 16:46:01. This page is ready Template experiment -…" at bounding box center [433, 215] width 867 height 430
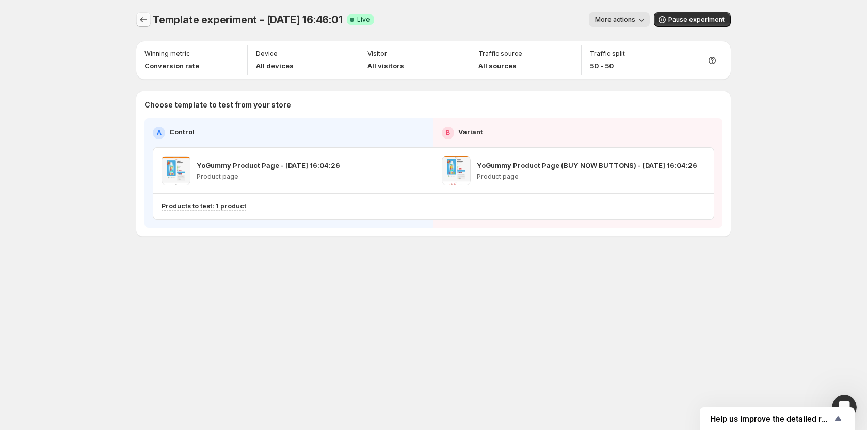
click at [144, 17] on icon "Experiments" at bounding box center [143, 19] width 10 height 10
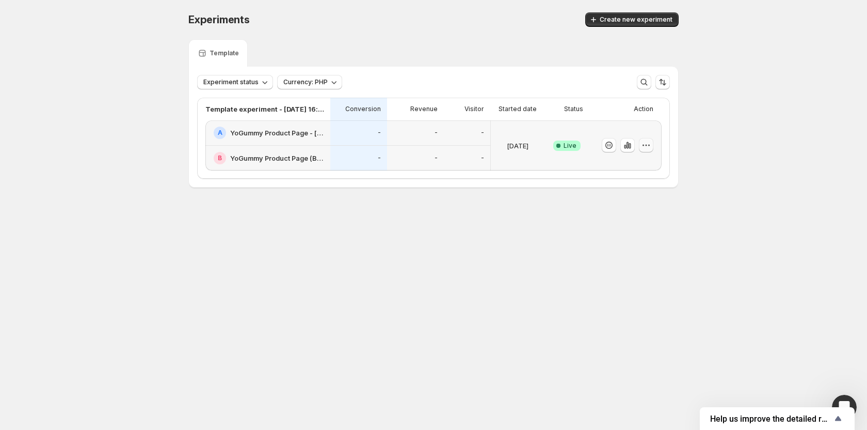
click at [646, 142] on icon "button" at bounding box center [646, 145] width 10 height 10
click at [464, 193] on div "Experiments. This page is ready Experiments Create new experiment Template Expe…" at bounding box center [433, 121] width 515 height 243
click at [627, 140] on button "button" at bounding box center [628, 145] width 14 height 14
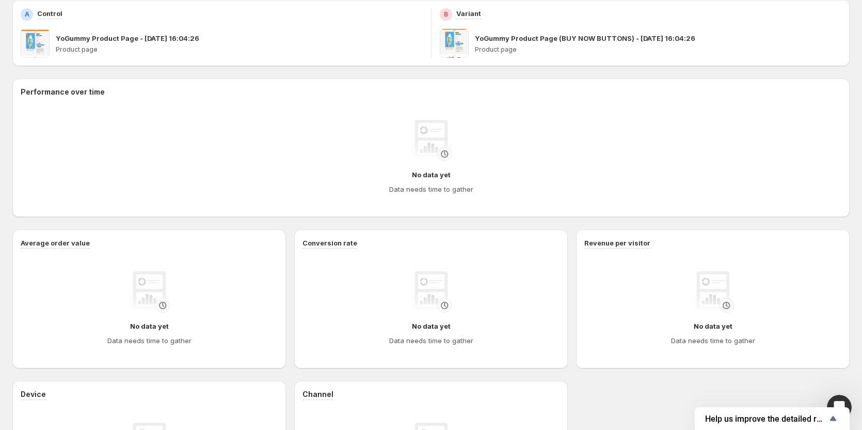
scroll to position [258, 0]
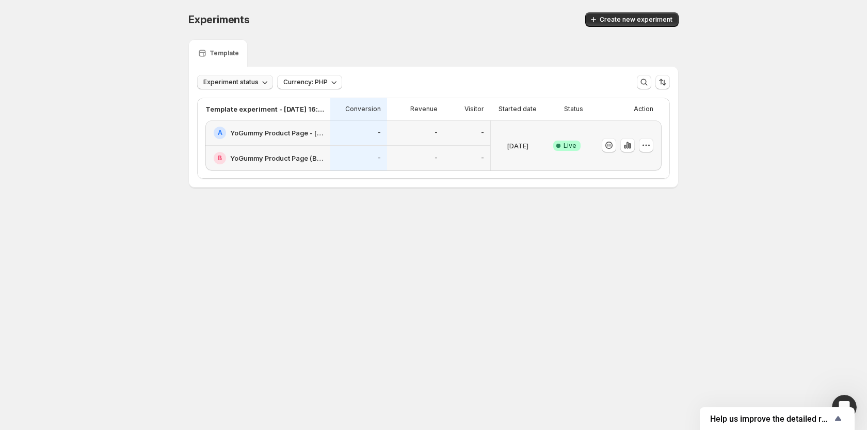
click at [244, 85] on span "Experiment status" at bounding box center [230, 82] width 55 height 8
click at [645, 148] on icon "button" at bounding box center [646, 145] width 10 height 10
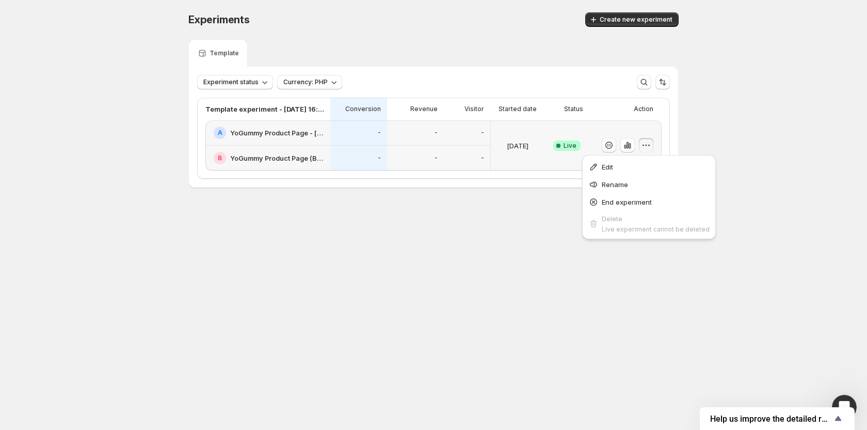
click at [391, 231] on div "Experiments. This page is ready Experiments Create new experiment Template Expe…" at bounding box center [433, 121] width 515 height 243
click at [252, 83] on span "Experiment status" at bounding box center [230, 82] width 55 height 8
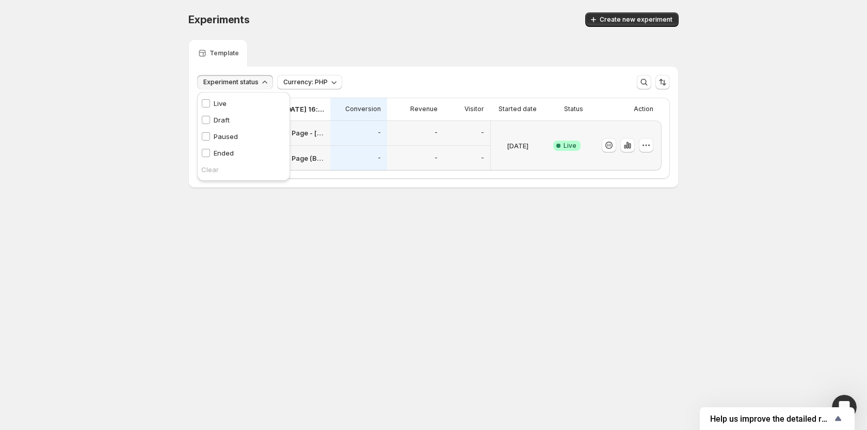
click at [252, 83] on span "Experiment status" at bounding box center [230, 82] width 55 height 8
click at [305, 81] on span "Currency: PHP" at bounding box center [305, 82] width 44 height 8
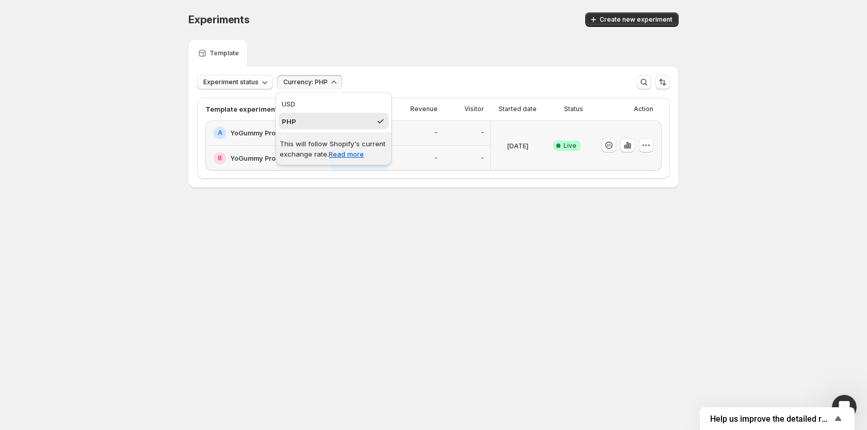
click at [359, 31] on div "Experiments. This page is ready Experiments Create new experiment" at bounding box center [433, 19] width 490 height 39
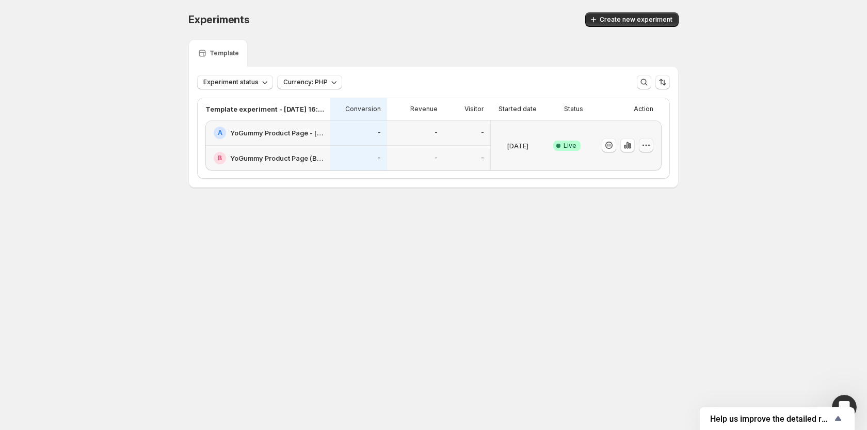
click at [641, 142] on button "button" at bounding box center [646, 145] width 14 height 14
click at [627, 171] on span "Edit" at bounding box center [656, 167] width 108 height 10
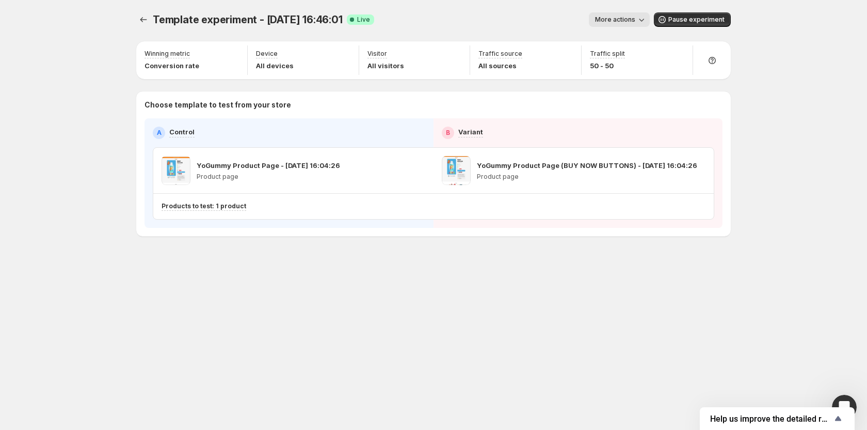
click at [633, 21] on span "More actions" at bounding box center [615, 19] width 40 height 8
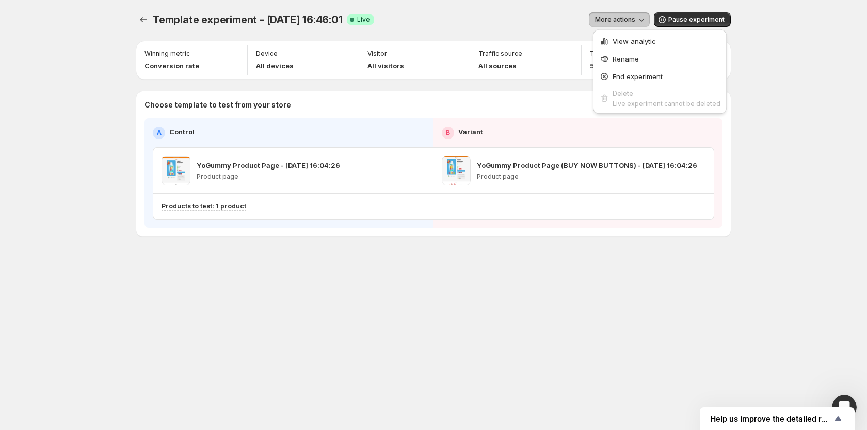
click at [817, 221] on div "Template experiment - [DATE] 16:46:01. This page is ready Template experiment -…" at bounding box center [433, 215] width 867 height 430
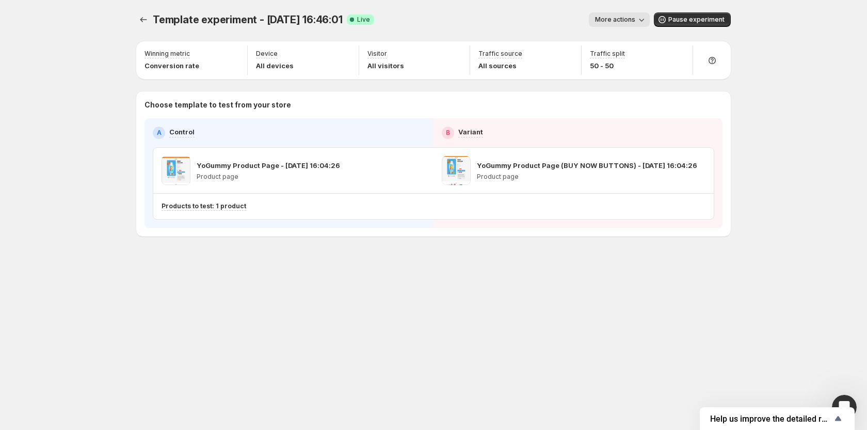
click at [635, 23] on span "More actions" at bounding box center [615, 19] width 40 height 8
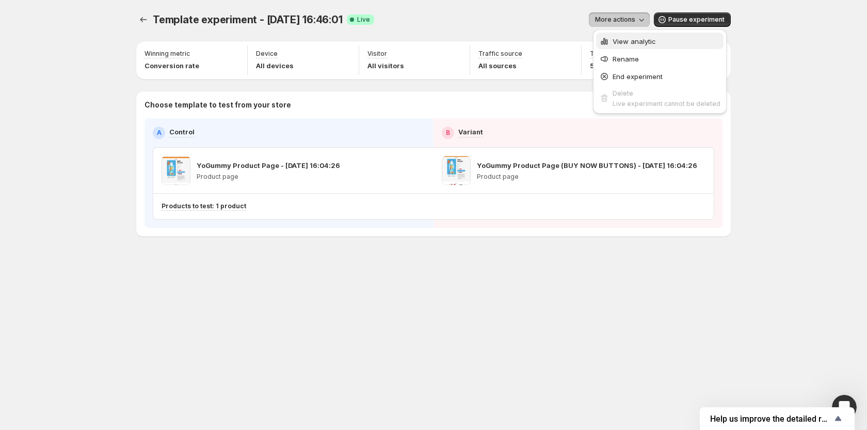
click at [641, 41] on span "View analytic" at bounding box center [634, 41] width 43 height 8
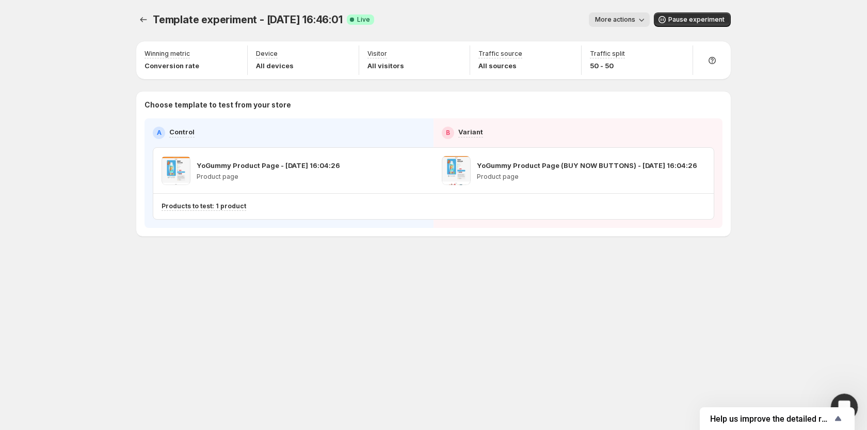
click at [844, 401] on icon "Open Intercom Messenger" at bounding box center [843, 405] width 17 height 17
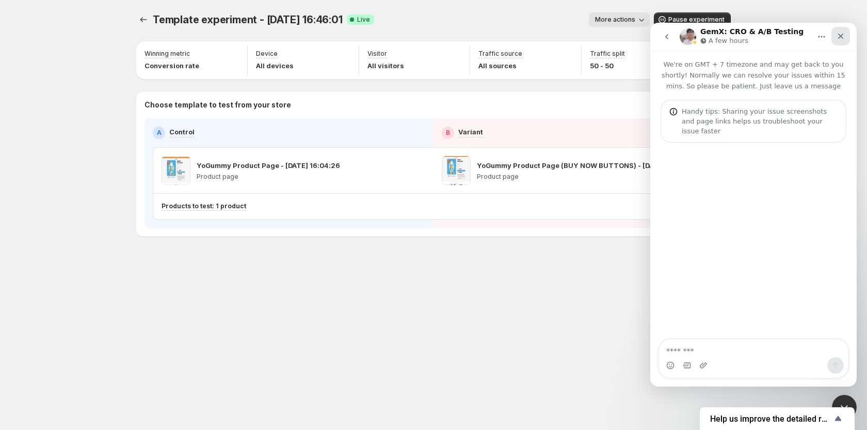
click at [845, 30] on div "Close" at bounding box center [841, 36] width 19 height 19
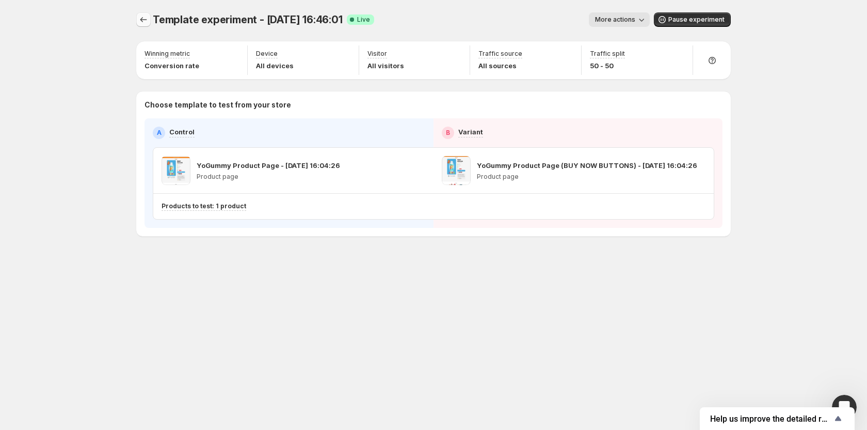
click at [138, 19] on button "Experiments" at bounding box center [143, 19] width 14 height 14
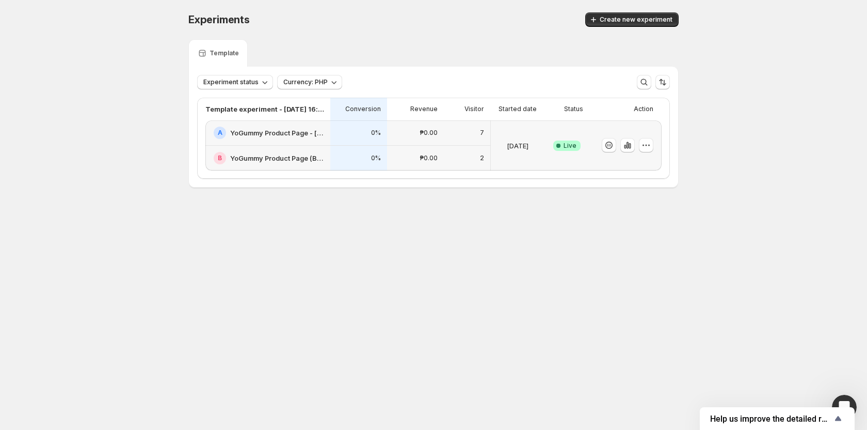
click at [530, 130] on div "[DATE]" at bounding box center [517, 145] width 45 height 38
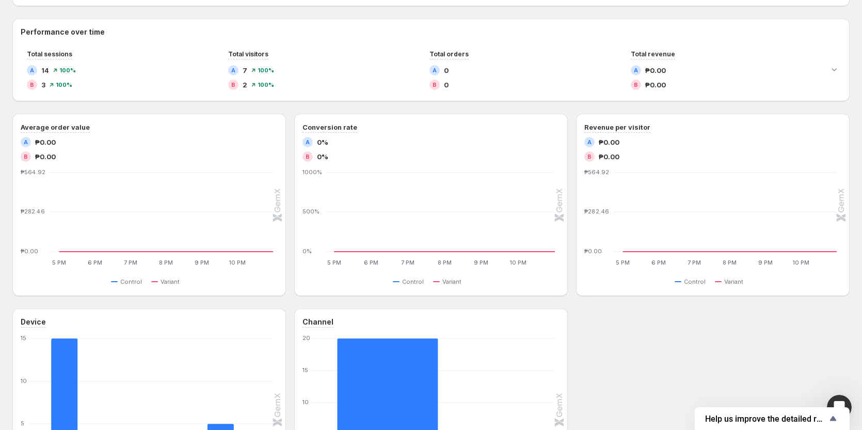
scroll to position [103, 0]
